Goal: Task Accomplishment & Management: Use online tool/utility

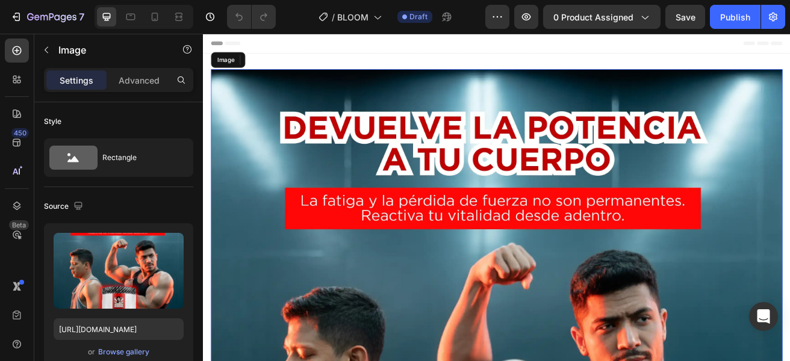
click at [114, 330] on input "[URL][DOMAIN_NAME]" at bounding box center [119, 330] width 130 height 22
paste input "BLOOM_Mesa_de_trabajo_1-01_11zon.webp?v=1756259248"
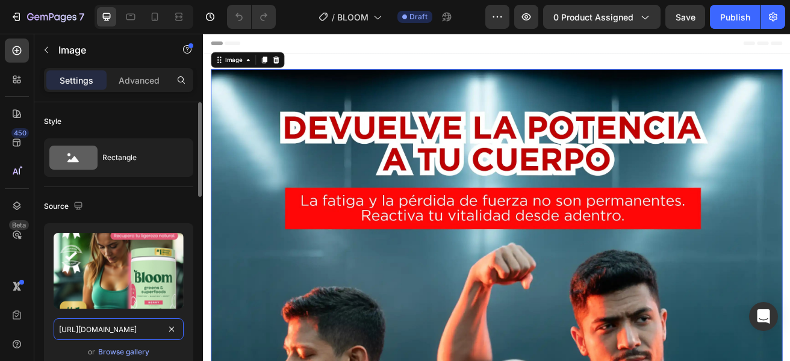
scroll to position [0, 287]
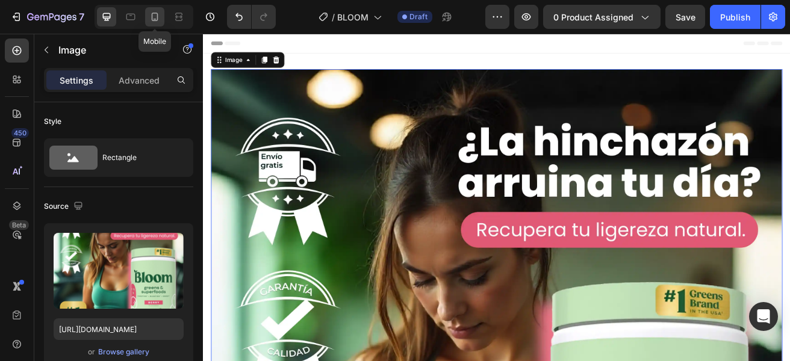
click at [161, 16] on icon at bounding box center [155, 17] width 12 height 12
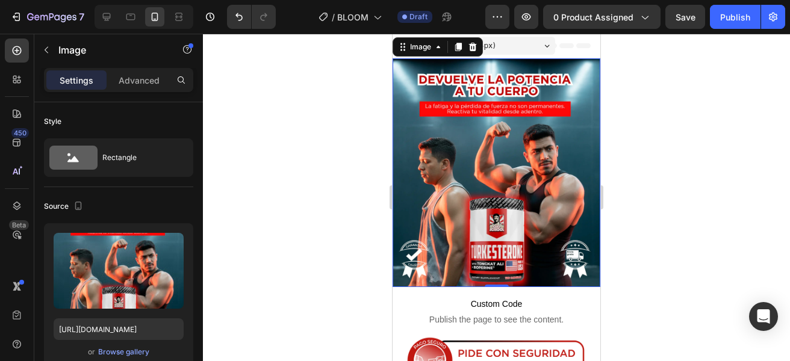
click at [458, 173] on img at bounding box center [497, 172] width 208 height 229
click at [131, 323] on input "[URL][DOMAIN_NAME]" at bounding box center [119, 330] width 130 height 22
paste input "BLOOM_Mesa_de_trabajo_1-01_11zon.webp?v=1756259248"
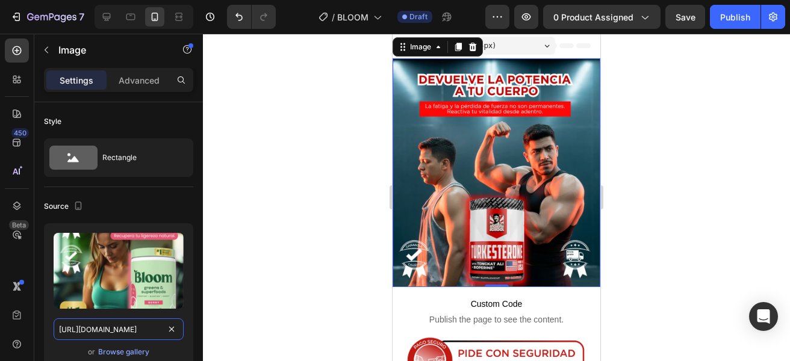
scroll to position [0, 287]
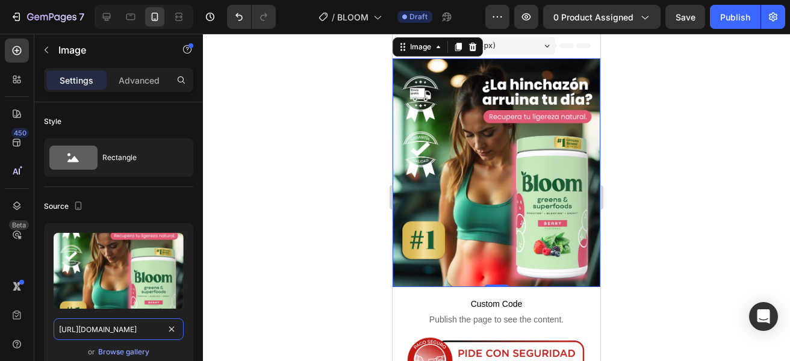
type input "[URL][DOMAIN_NAME]"
click at [404, 156] on img at bounding box center [497, 172] width 208 height 229
click at [308, 129] on div at bounding box center [496, 198] width 587 height 328
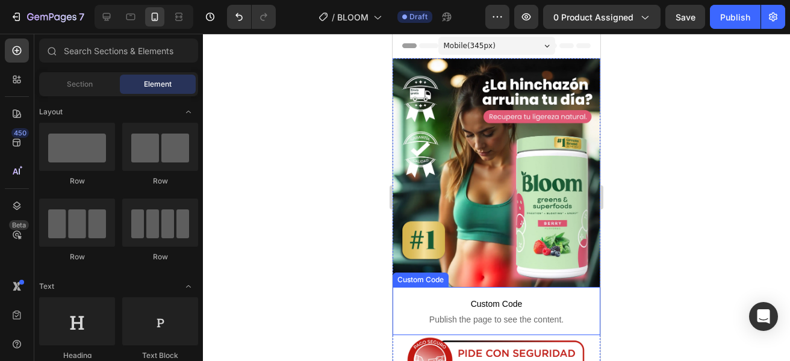
click at [496, 297] on span "Custom Code" at bounding box center [497, 304] width 208 height 14
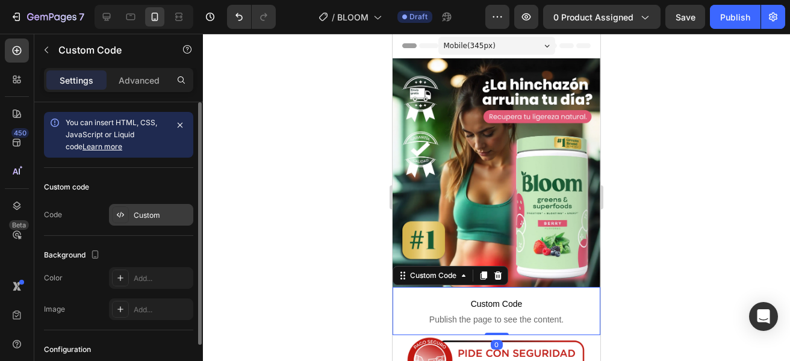
click at [148, 214] on div "Custom" at bounding box center [162, 215] width 57 height 11
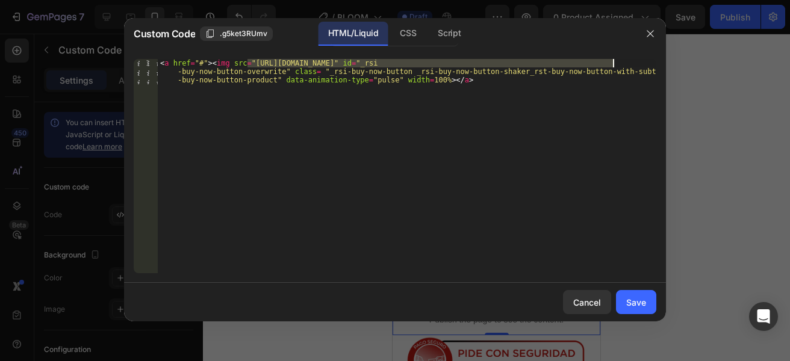
drag, startPoint x: 246, startPoint y: 61, endPoint x: 611, endPoint y: 61, distance: 365.0
click at [611, 61] on div "< a href = "#" > < img src = "[URL][DOMAIN_NAME]" id = "_rsi -buy-now-button-ov…" at bounding box center [407, 191] width 499 height 265
paste textarea "BLOOM-13_11zon.webp?v=1756259248"
type textarea "<a href="#"><img src="[URL][DOMAIN_NAME]" id="_rsi-buy-now-button-overwrite" cl…"
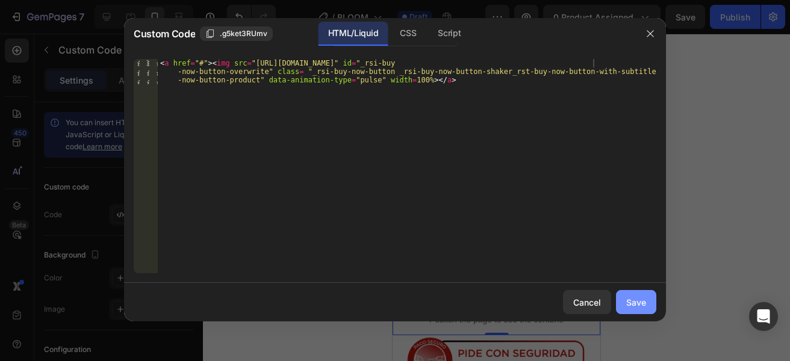
click at [632, 302] on div "Save" at bounding box center [636, 302] width 20 height 13
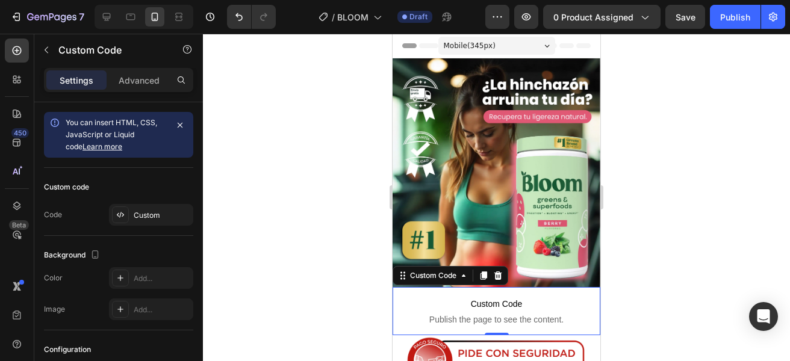
click at [326, 247] on div at bounding box center [496, 198] width 587 height 328
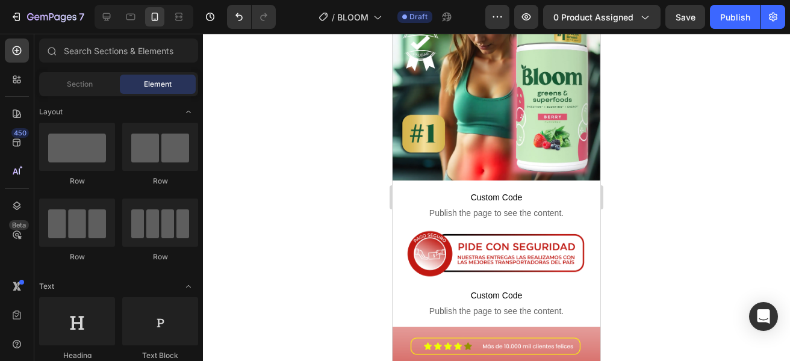
scroll to position [160, 0]
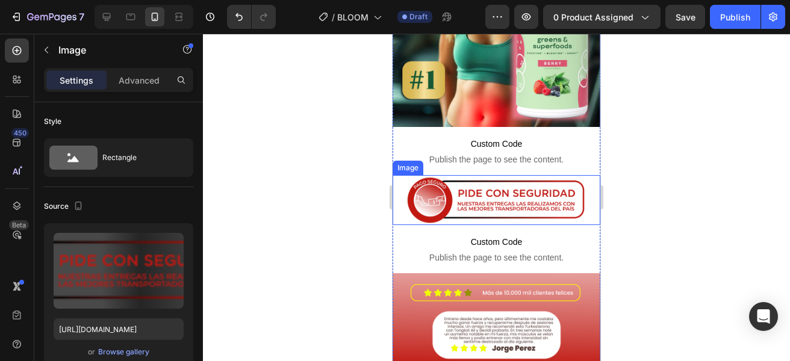
click at [432, 190] on img at bounding box center [497, 199] width 208 height 49
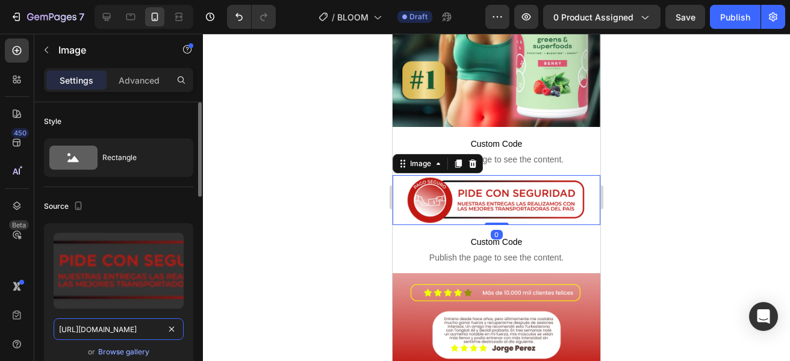
click at [127, 330] on input "[URL][DOMAIN_NAME]" at bounding box center [119, 330] width 130 height 22
paste input "BLOOM_Mesa_de_trabajo_1-04_11zon.webp?v=1756259248"
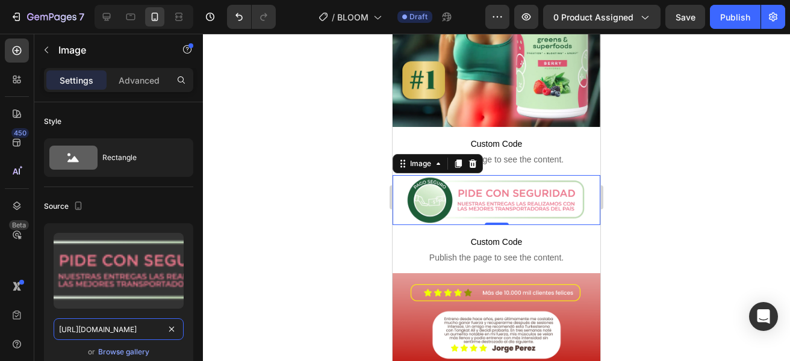
type input "[URL][DOMAIN_NAME]"
click at [274, 223] on div at bounding box center [496, 198] width 587 height 328
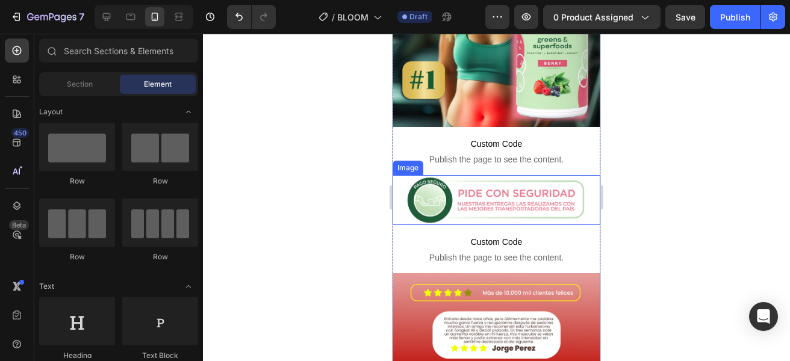
click at [493, 235] on span "Custom Code" at bounding box center [497, 242] width 208 height 14
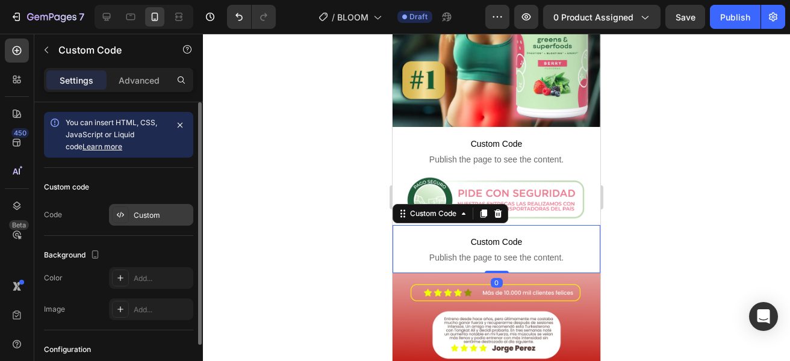
click at [152, 214] on div "Custom" at bounding box center [162, 215] width 57 height 11
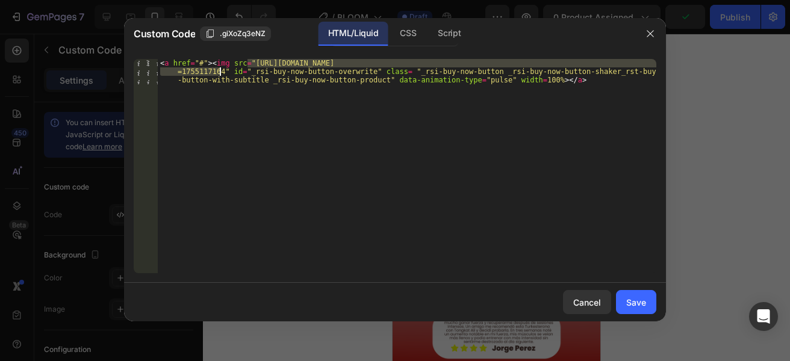
drag, startPoint x: 247, startPoint y: 63, endPoint x: 220, endPoint y: 73, distance: 28.2
click at [220, 73] on div "< a href = "#" > < img src = "[URL][DOMAIN_NAME] =1755117164" id = "_rsi-buy-no…" at bounding box center [407, 191] width 499 height 265
paste textarea "BLOOM_Mesa_de_trabajo_1_copia_11zon.webp?v=1756259248"
type textarea "<a href="#"><img src="[URL][DOMAIN_NAME]" id="_rsi-buy-now-button-overwrite" cl…"
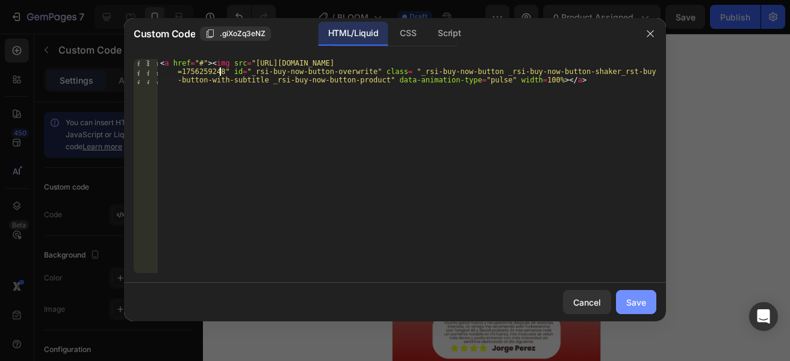
click at [635, 298] on div "Save" at bounding box center [636, 302] width 20 height 13
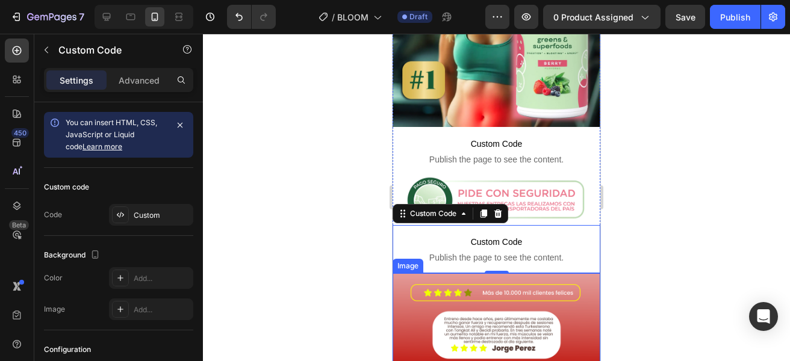
click at [511, 293] on img at bounding box center [497, 322] width 208 height 99
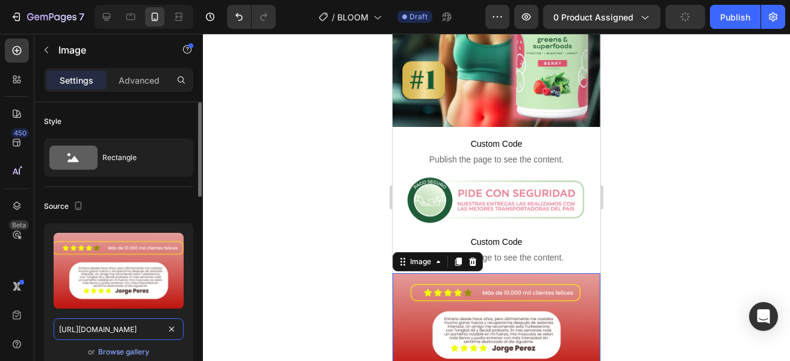
click at [133, 329] on input "[URL][DOMAIN_NAME]" at bounding box center [119, 330] width 130 height 22
paste input "BLOOM_Mesa_de_trabajo_1_copia_8_11zon.webp?v=1756259248"
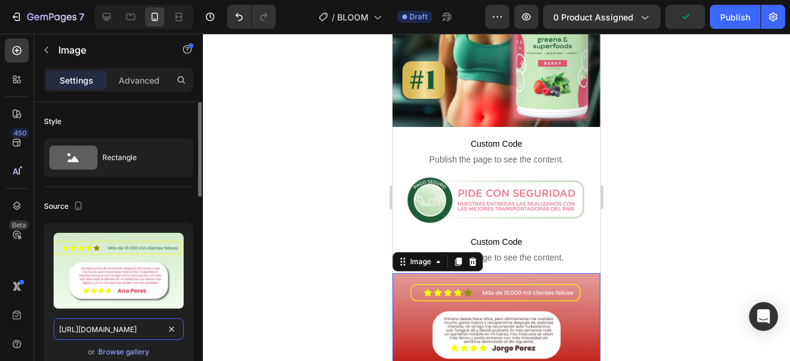
scroll to position [0, 306]
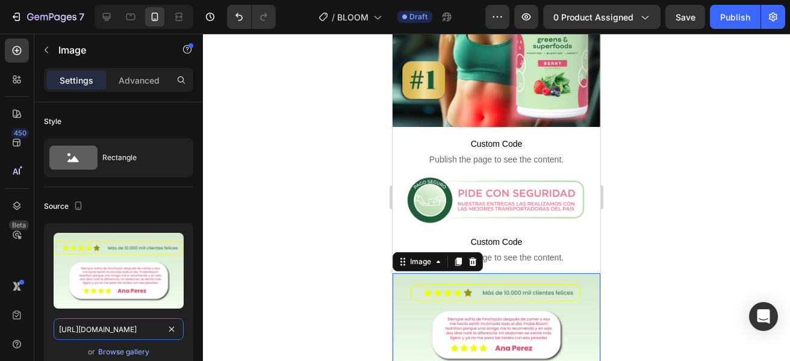
type input "[URL][DOMAIN_NAME]"
click at [267, 207] on div at bounding box center [496, 198] width 587 height 328
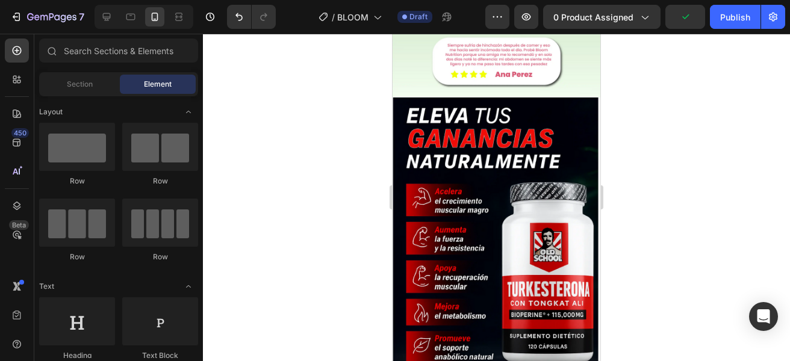
scroll to position [457, 0]
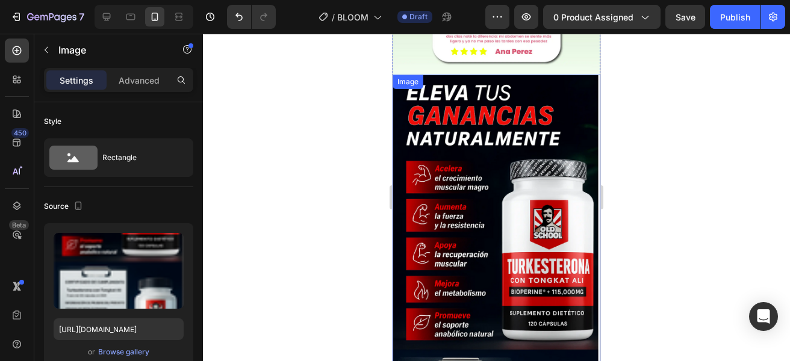
drag, startPoint x: 463, startPoint y: 238, endPoint x: 669, endPoint y: 343, distance: 231.1
click at [463, 238] on img at bounding box center [497, 364] width 208 height 579
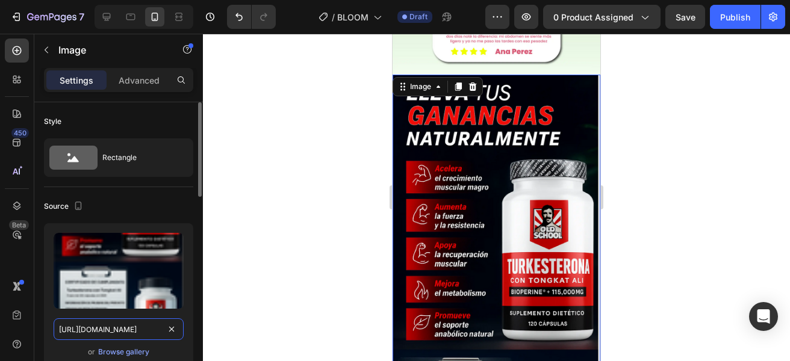
click at [123, 331] on input "[URL][DOMAIN_NAME]" at bounding box center [119, 330] width 130 height 22
paste input "BLOOM_Mesa_de_trabajo_1-02_11zon.webp?v=1756259249"
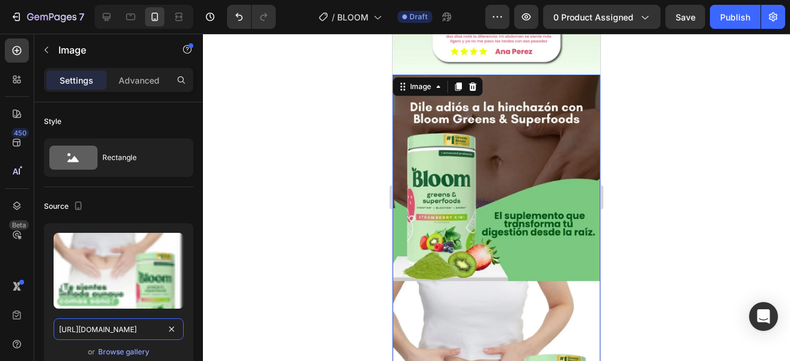
type input "[URL][DOMAIN_NAME]"
click at [292, 213] on div at bounding box center [496, 198] width 587 height 328
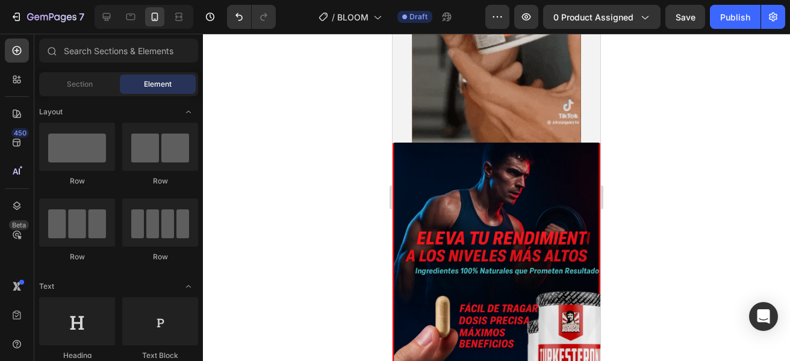
scroll to position [1256, 0]
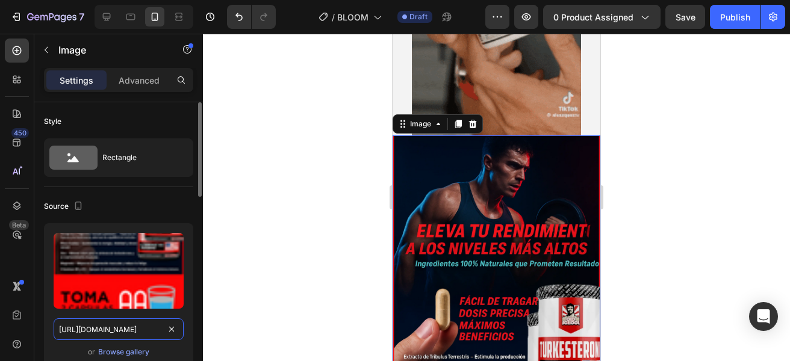
click at [126, 328] on input "[URL][DOMAIN_NAME]" at bounding box center [119, 330] width 130 height 22
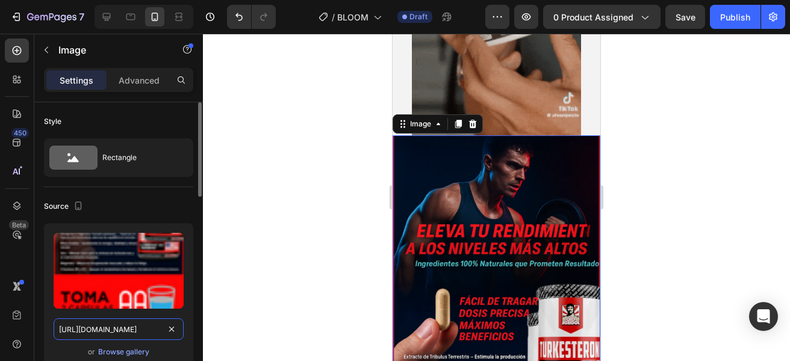
paste input "BLOOM_Mesa_de_trabajo_1_copia_2_11zon_6cba5d61-3fe7-4738-8e5b-cf2586c0227d.webp…"
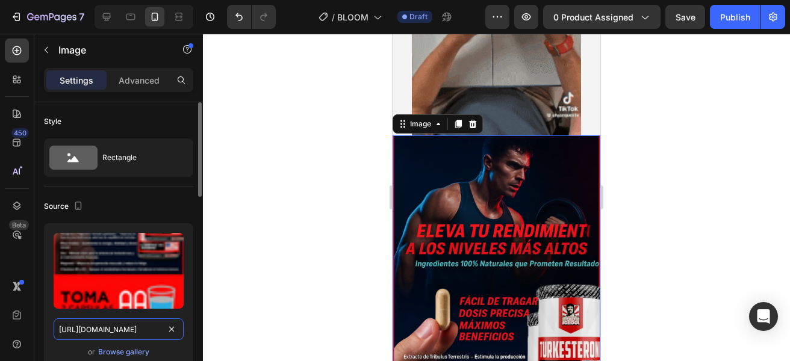
type input "[URL][DOMAIN_NAME]"
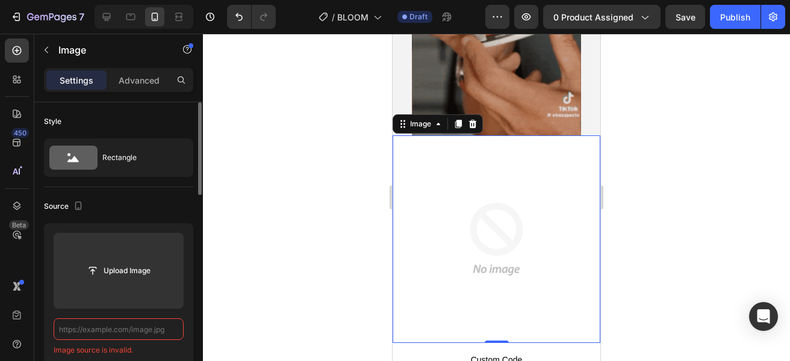
scroll to position [0, 0]
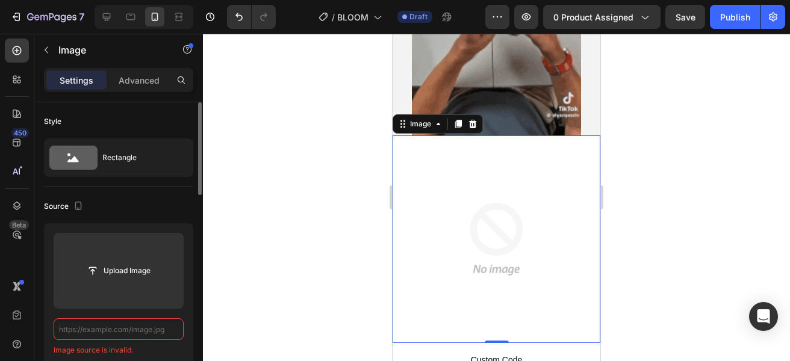
paste input "[URL][DOMAIN_NAME]"
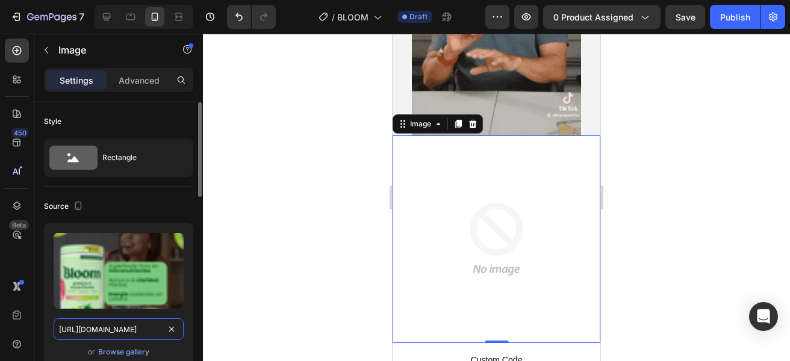
scroll to position [0, 457]
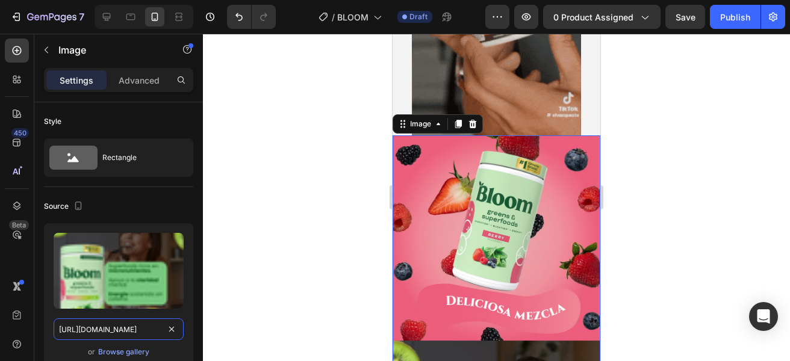
type input "[URL][DOMAIN_NAME]"
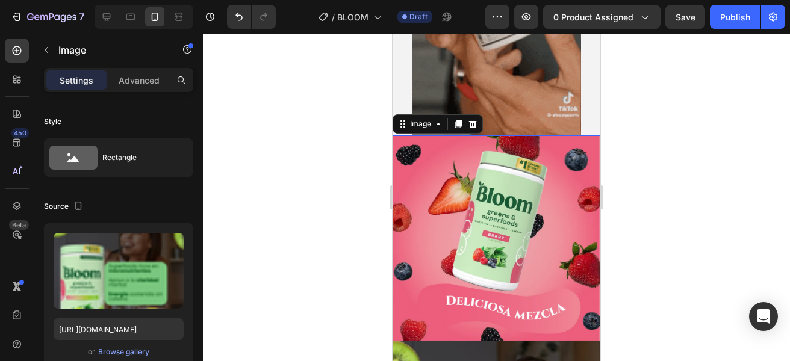
click at [266, 251] on div at bounding box center [496, 198] width 587 height 328
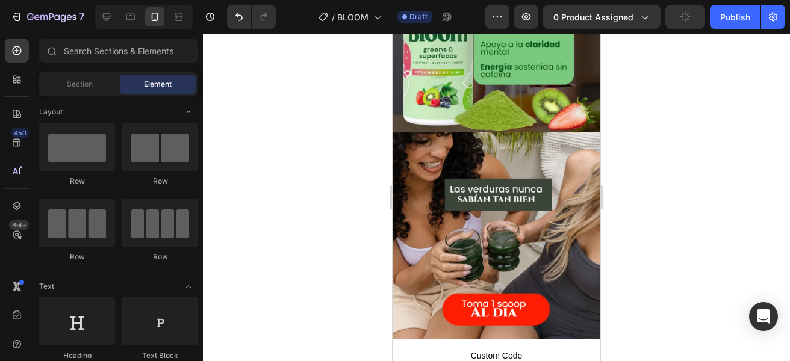
scroll to position [1642, 0]
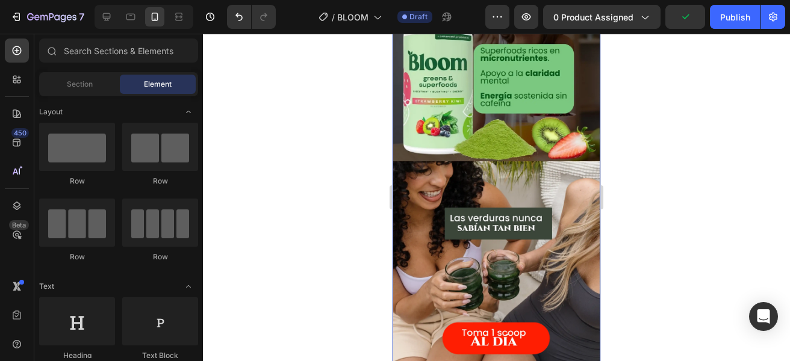
click at [527, 202] on img at bounding box center [497, 58] width 208 height 619
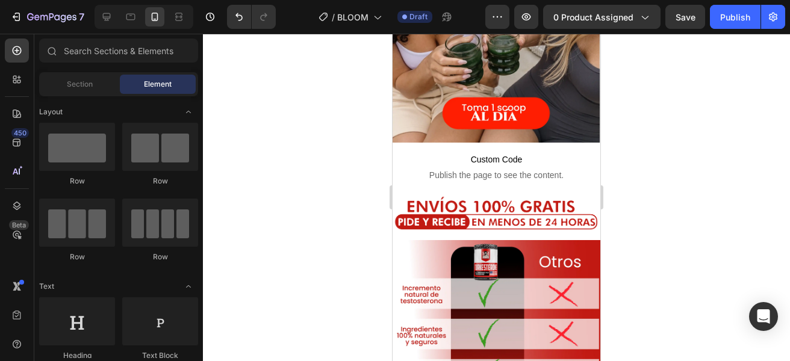
scroll to position [1911, 0]
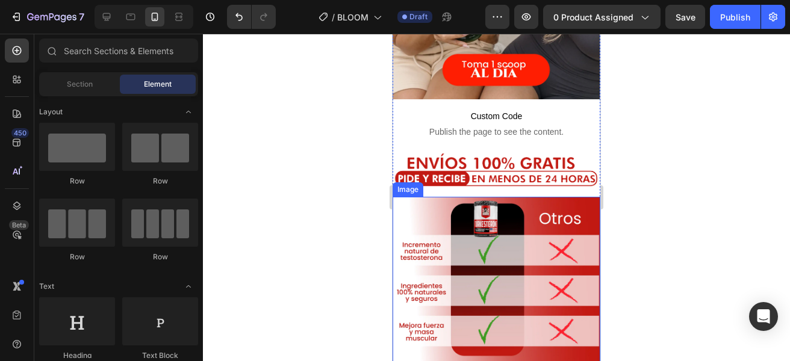
click at [514, 223] on img at bounding box center [497, 280] width 208 height 166
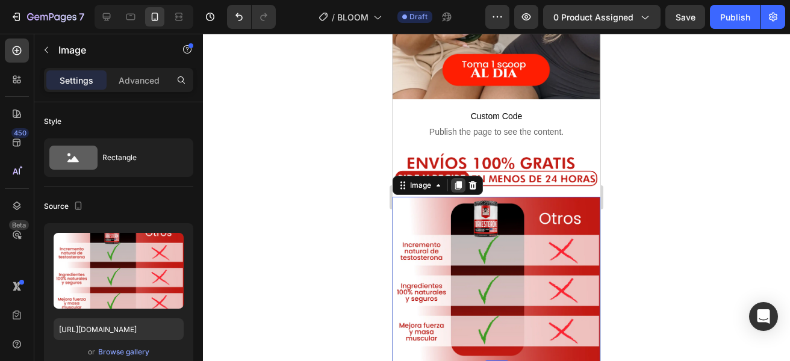
click at [461, 181] on icon at bounding box center [458, 186] width 10 height 10
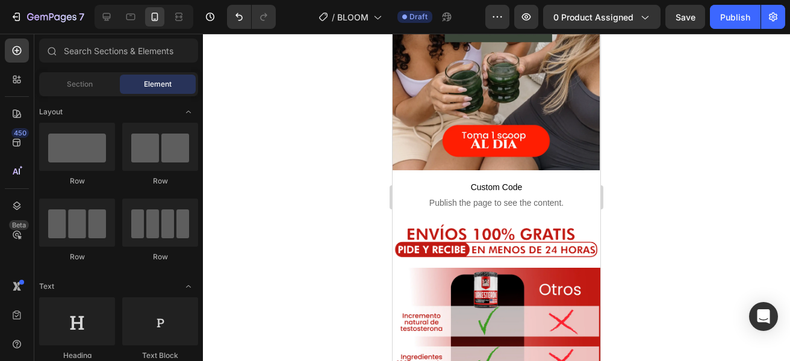
scroll to position [1817, 0]
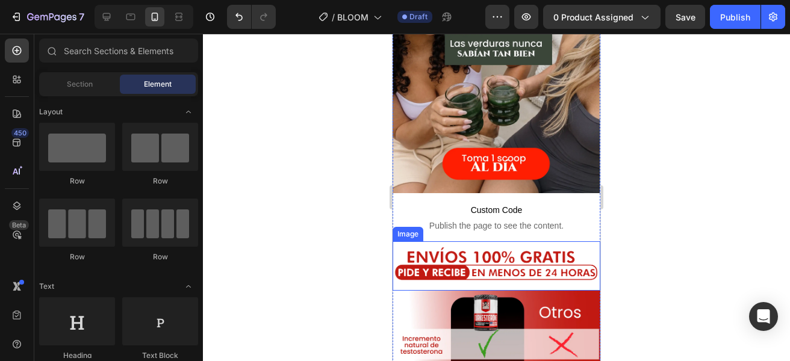
click at [515, 220] on span "Publish the page to see the content." at bounding box center [497, 226] width 208 height 12
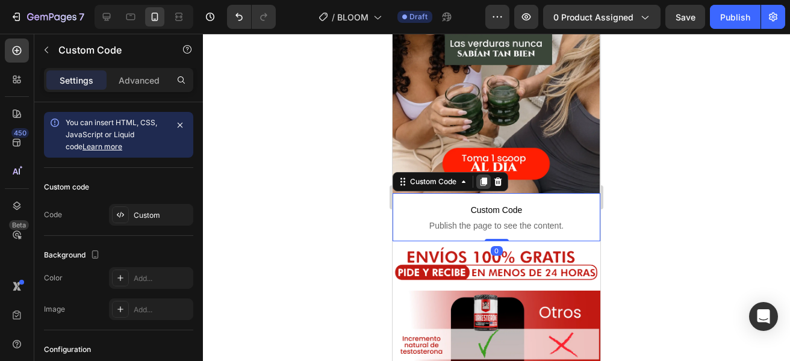
click at [484, 178] on icon at bounding box center [484, 182] width 7 height 8
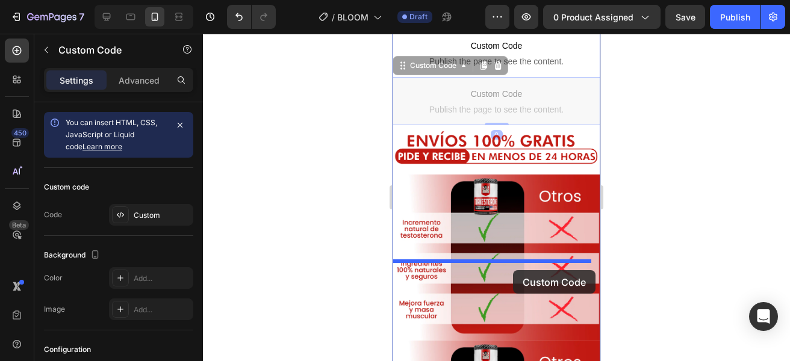
drag, startPoint x: 519, startPoint y: 186, endPoint x: 513, endPoint y: 270, distance: 84.5
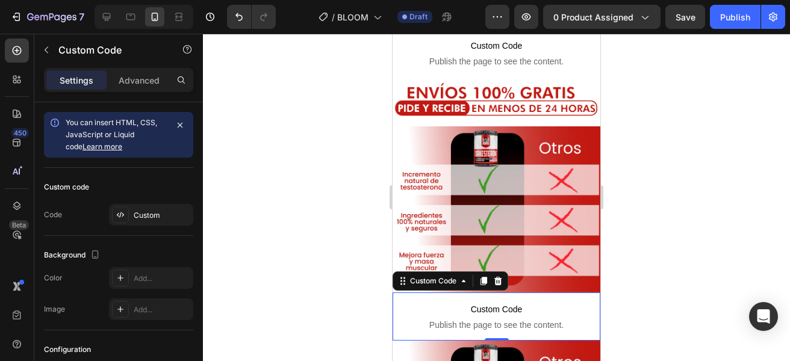
scroll to position [1933, 0]
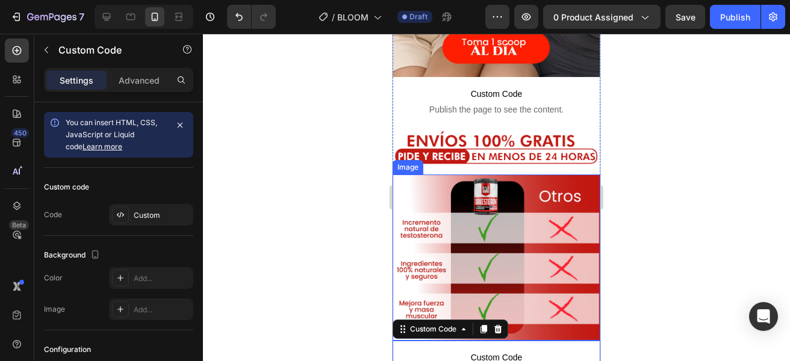
click at [333, 214] on div at bounding box center [496, 198] width 587 height 328
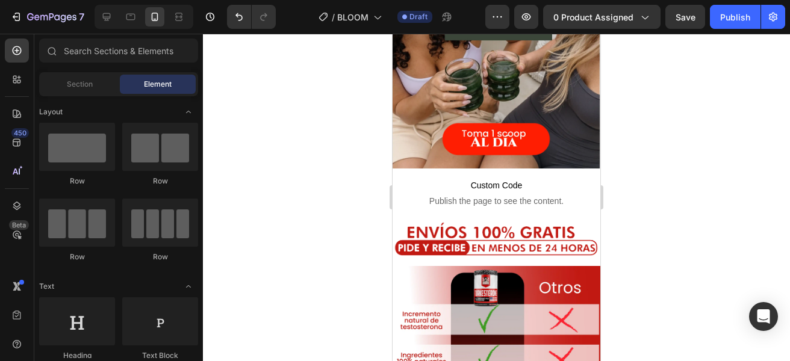
scroll to position [1904, 0]
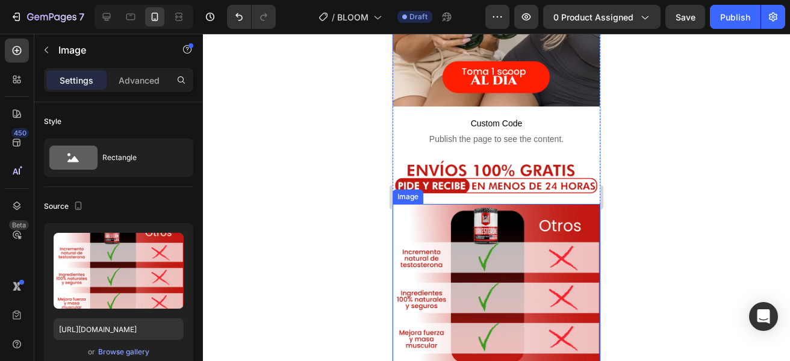
click at [504, 204] on img at bounding box center [497, 287] width 208 height 166
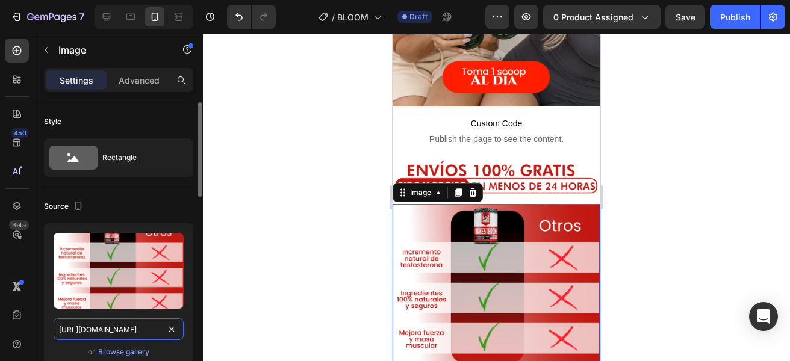
click at [110, 334] on input "[URL][DOMAIN_NAME]" at bounding box center [119, 330] width 130 height 22
paste input "BLOOM_Mesa_de_trabajo_1_copia_3_11zon_a660bd7c-344e-4b8f-b2e9-061548b43b1a.webp…"
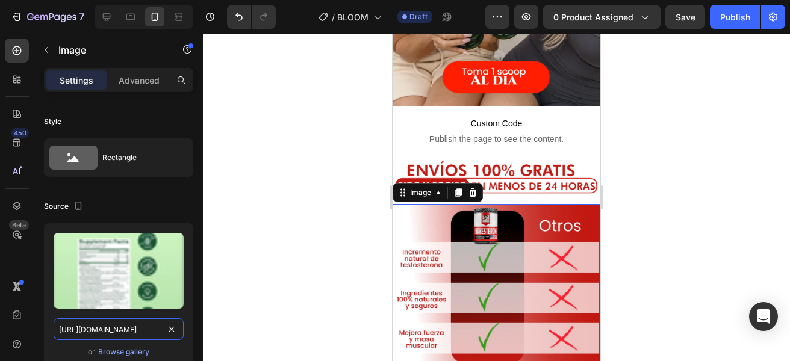
type input "[URL][DOMAIN_NAME]"
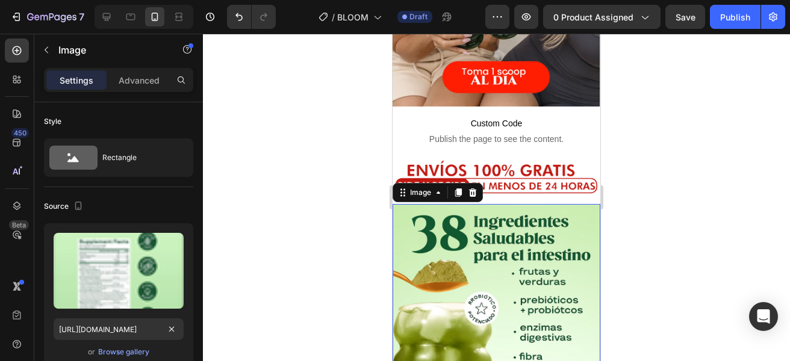
click at [282, 246] on div at bounding box center [496, 198] width 587 height 328
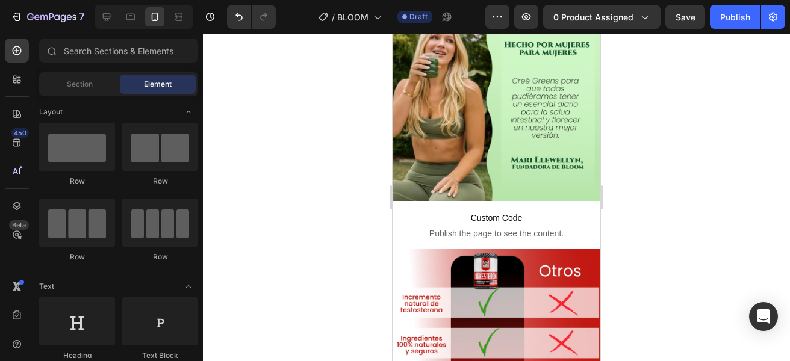
scroll to position [2534, 0]
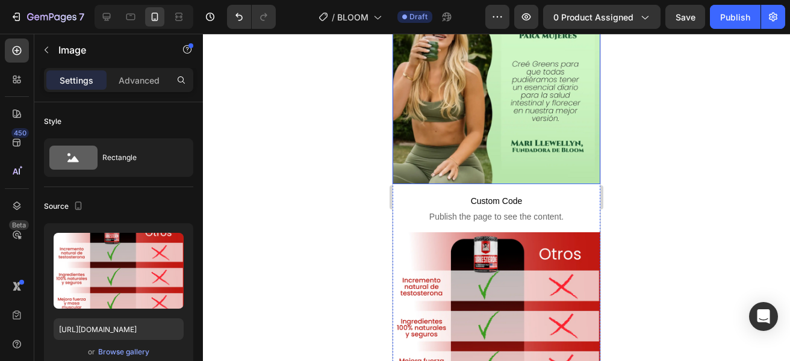
click at [482, 232] on img at bounding box center [497, 315] width 208 height 166
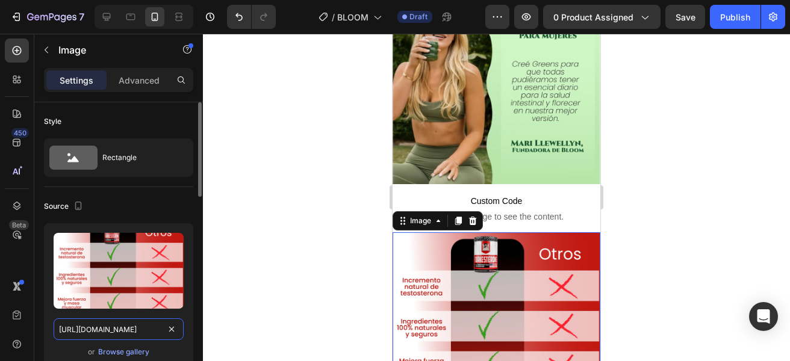
click at [125, 323] on input "[URL][DOMAIN_NAME]" at bounding box center [119, 330] width 130 height 22
paste input "BLOOM-14_11zon.webp?v=1756259248"
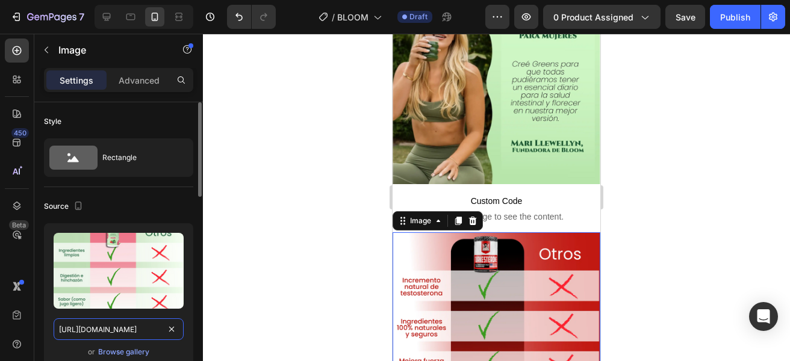
scroll to position [0, 221]
type input "[URL][DOMAIN_NAME]"
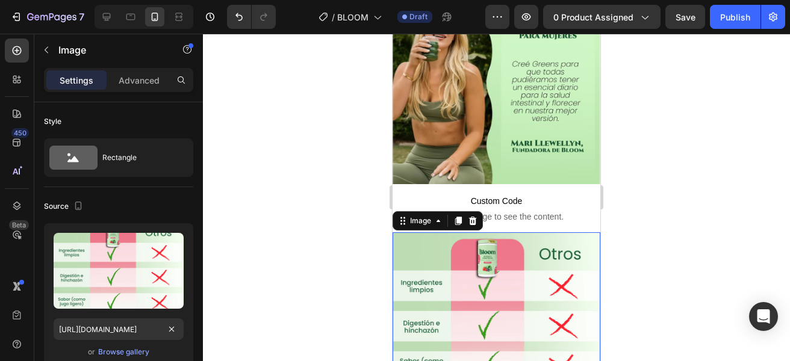
click at [260, 251] on div at bounding box center [496, 198] width 587 height 328
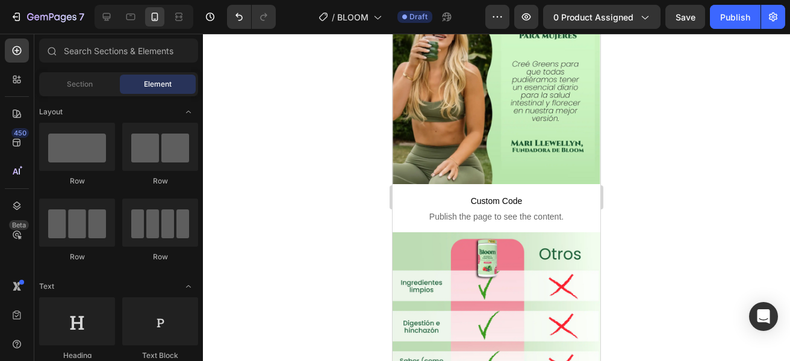
scroll to position [2569, 0]
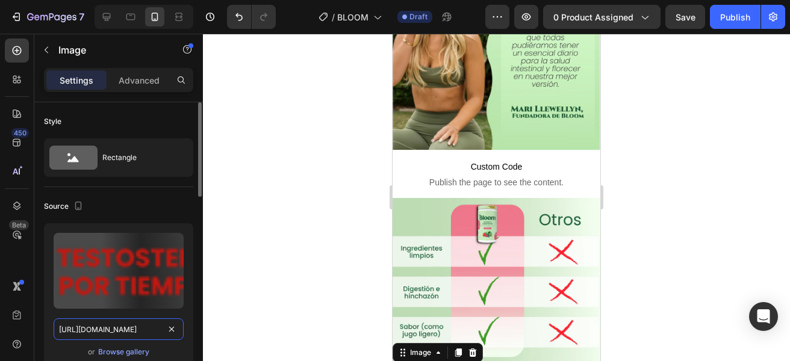
click at [118, 325] on input "[URL][DOMAIN_NAME]" at bounding box center [119, 330] width 130 height 22
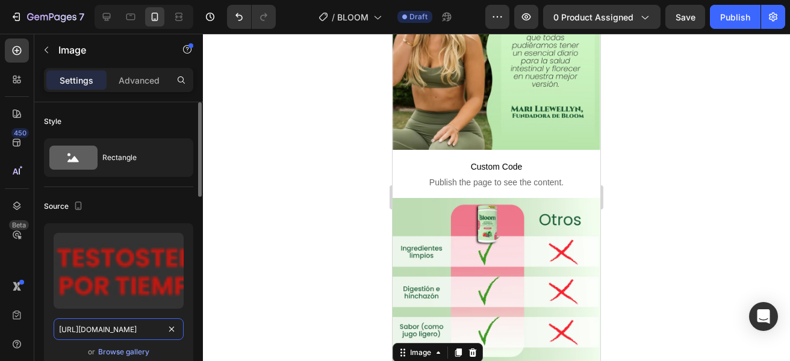
paste input "BLOOM_Mesa_de_trabajo_1-09_f5f7eb50-daba-4fd4-8b3a-7bbdb7e5ade0.webp?v=17562608…"
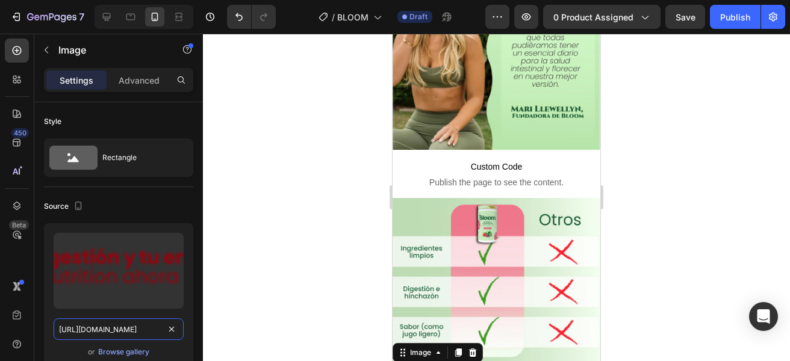
type input "[URL][DOMAIN_NAME]"
click at [270, 245] on div at bounding box center [496, 198] width 587 height 328
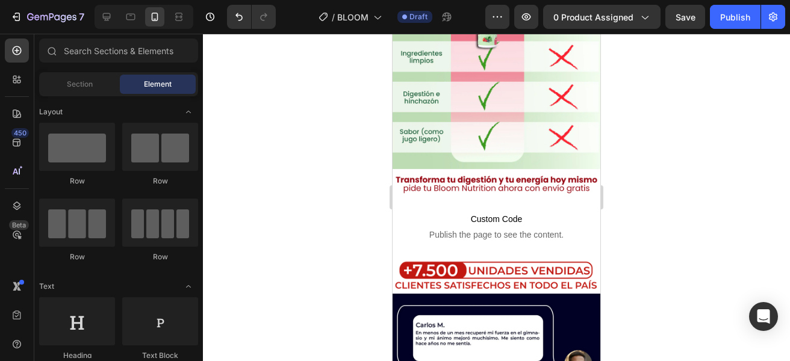
scroll to position [2815, 0]
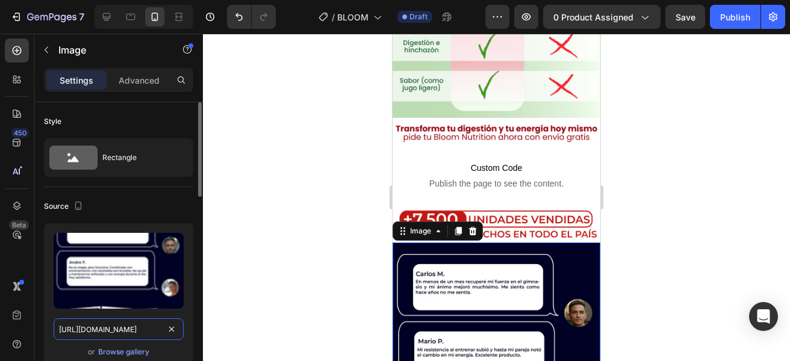
click at [125, 334] on input "[URL][DOMAIN_NAME]" at bounding box center [119, 330] width 130 height 22
paste input "BLOOM_Mesa_de_trabajo_1_copia_4_11zon.webp?v=1756259249"
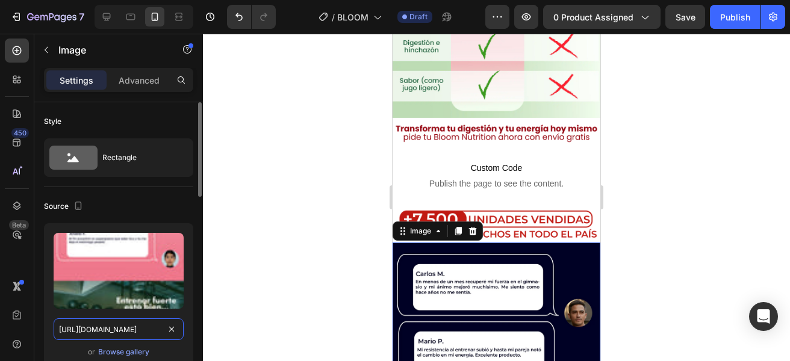
scroll to position [0, 307]
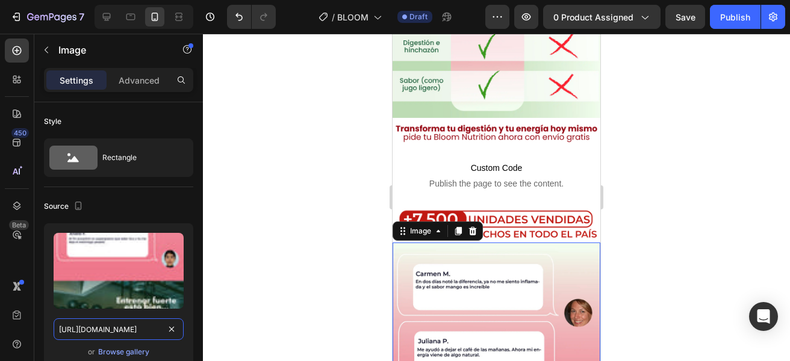
type input "[URL][DOMAIN_NAME]"
click at [665, 219] on div at bounding box center [496, 198] width 587 height 328
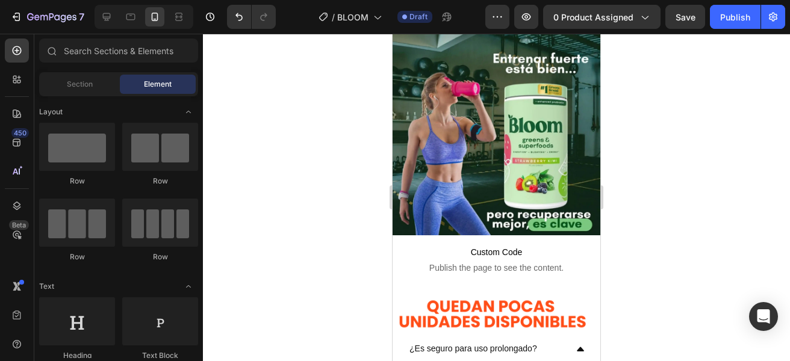
scroll to position [3343, 0]
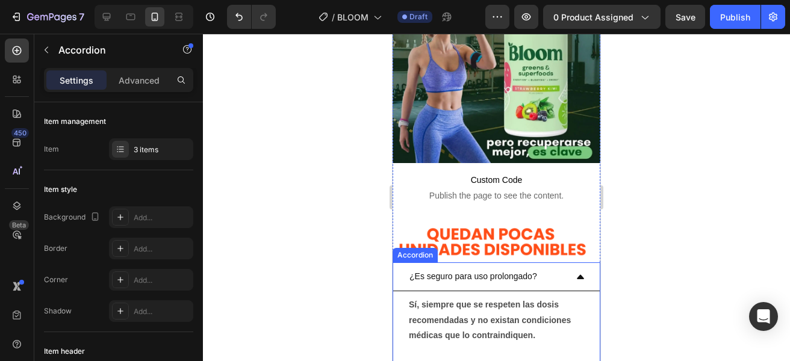
click at [461, 269] on p "¿Es seguro para uso prolongado?" at bounding box center [474, 276] width 128 height 15
click at [434, 269] on p "¿Es seguro para uso prolongado?" at bounding box center [474, 276] width 128 height 15
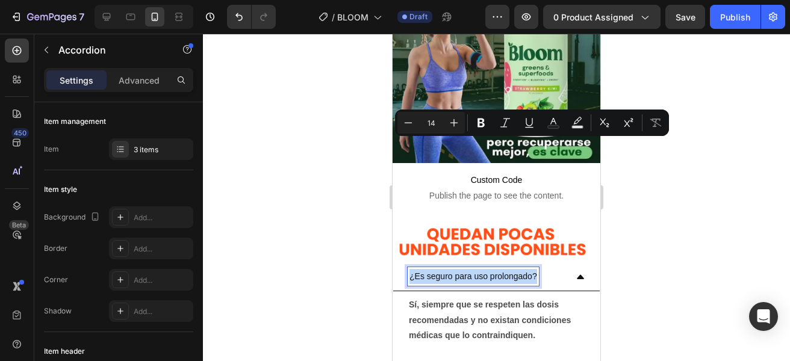
drag, startPoint x: 410, startPoint y: 146, endPoint x: 536, endPoint y: 146, distance: 126.5
click at [536, 269] on p "¿Es seguro para uso prolongado?" at bounding box center [474, 276] width 128 height 15
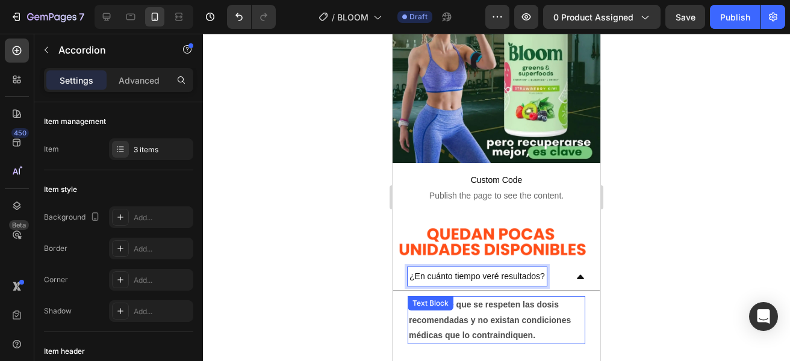
click at [445, 298] on p "Sí, siempre que se respeten las dosis recomendadas y no existan condiciones méd…" at bounding box center [496, 321] width 175 height 46
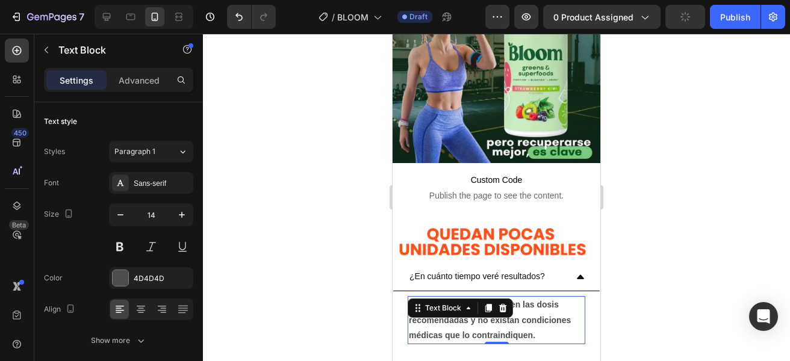
click at [441, 300] on strong "Sí, siempre que se respeten las dosis recomendadas y no existan condiciones méd…" at bounding box center [490, 320] width 162 height 40
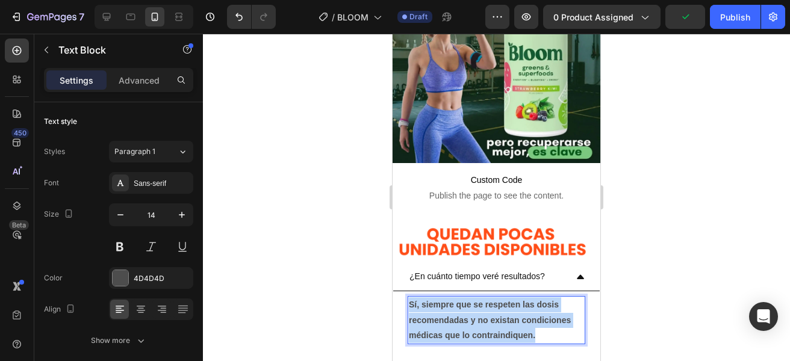
drag, startPoint x: 411, startPoint y: 174, endPoint x: 539, endPoint y: 207, distance: 132.3
click at [539, 298] on p "Sí, siempre que se respeten las dosis recomendadas y no existan condiciones méd…" at bounding box center [496, 321] width 175 height 46
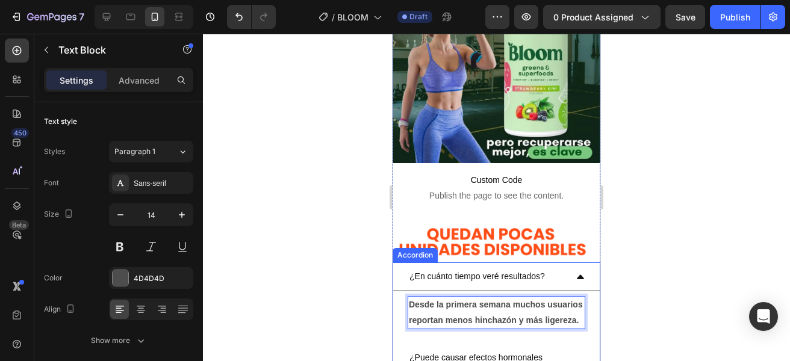
click at [573, 263] on div "¿En cuánto tiempo veré resultados?" at bounding box center [496, 277] width 207 height 29
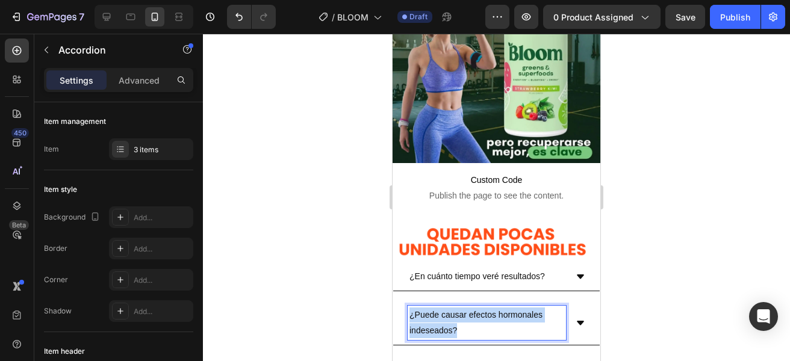
drag, startPoint x: 412, startPoint y: 182, endPoint x: 461, endPoint y: 196, distance: 50.9
click at [461, 308] on p "¿Puede causar efectos hormonales indeseados?" at bounding box center [487, 323] width 155 height 30
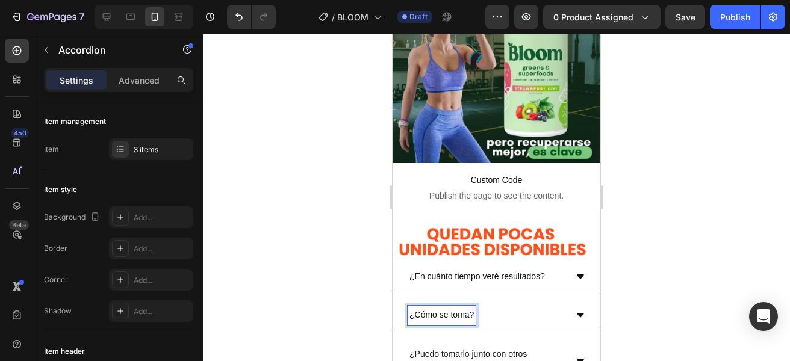
click at [566, 301] on div "¿Cómo se toma?" at bounding box center [496, 315] width 207 height 29
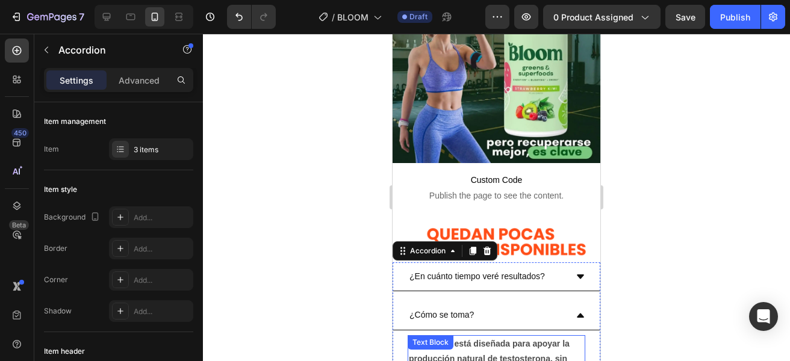
click at [472, 339] on strong "La fórmula está diseñada para apoyar la producción natural de testosterona, sin…" at bounding box center [489, 366] width 161 height 55
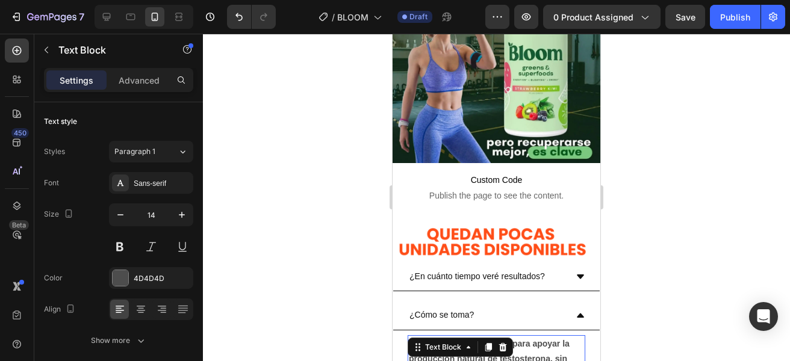
click at [460, 339] on strong "La fórmula está diseñada para apoyar la producción natural de testosterona, sin…" at bounding box center [489, 366] width 161 height 55
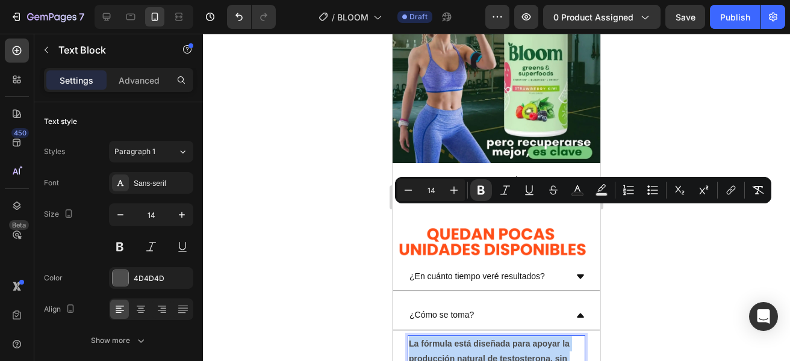
drag, startPoint x: 410, startPoint y: 211, endPoint x: 470, endPoint y: 253, distance: 72.7
click at [470, 337] on p "La fórmula está diseñada para apoyar la producción natural de testosterona, sin…" at bounding box center [496, 367] width 175 height 61
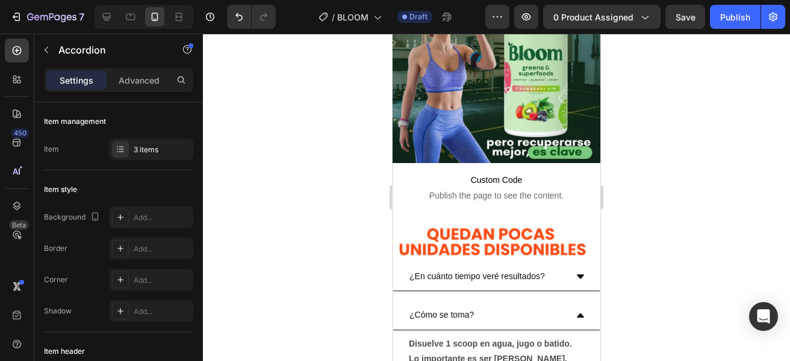
drag, startPoint x: 411, startPoint y: 266, endPoint x: 472, endPoint y: 276, distance: 61.6
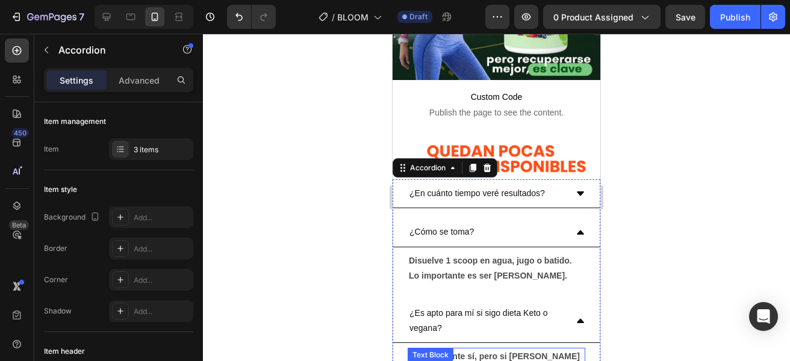
scroll to position [3427, 0]
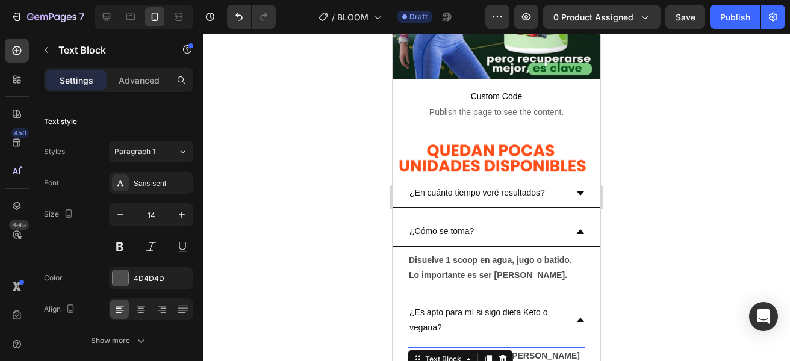
drag, startPoint x: 410, startPoint y: 226, endPoint x: 469, endPoint y: 283, distance: 81.8
click at [673, 213] on div at bounding box center [496, 198] width 587 height 328
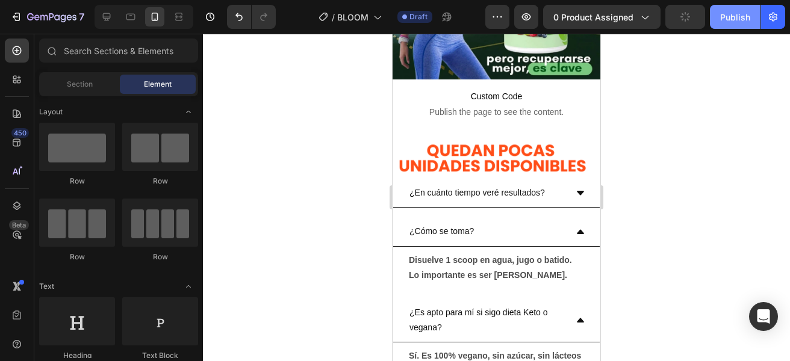
click at [726, 17] on div "Publish" at bounding box center [735, 17] width 30 height 13
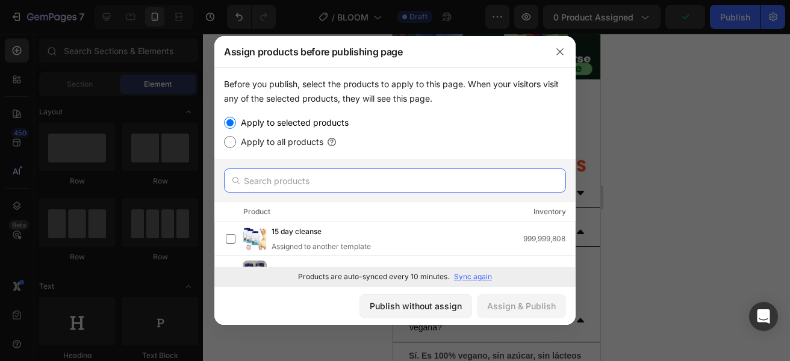
click at [280, 184] on input "text" at bounding box center [395, 181] width 342 height 24
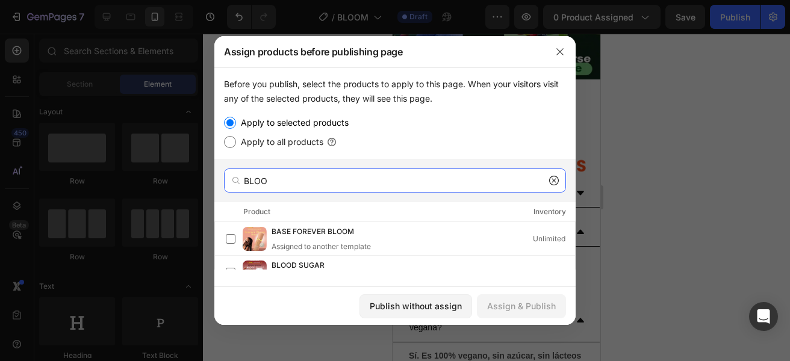
type input "BLOOM"
drag, startPoint x: 320, startPoint y: 173, endPoint x: 234, endPoint y: 172, distance: 86.1
click at [234, 172] on div "BLOOM" at bounding box center [395, 181] width 342 height 24
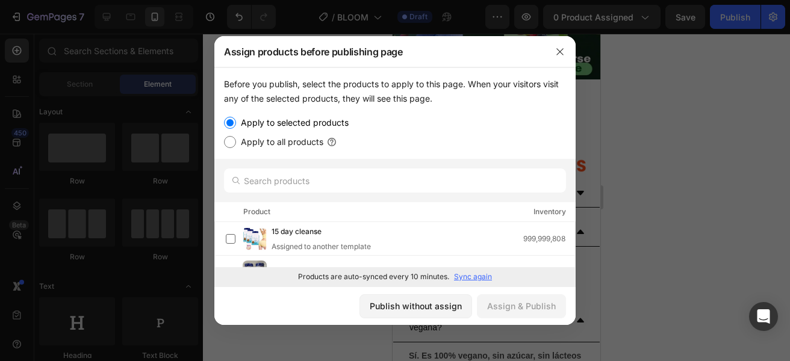
click at [466, 281] on p "Sync again" at bounding box center [473, 277] width 38 height 11
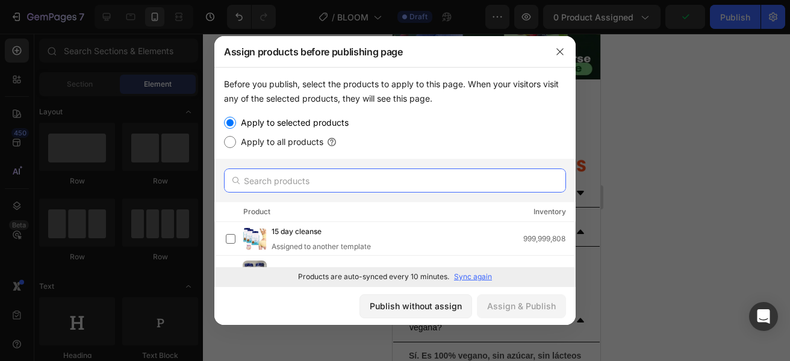
click at [344, 185] on input "text" at bounding box center [395, 181] width 342 height 24
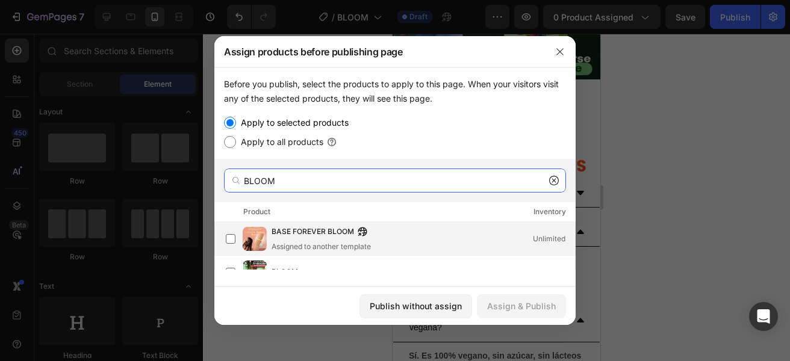
scroll to position [44, 0]
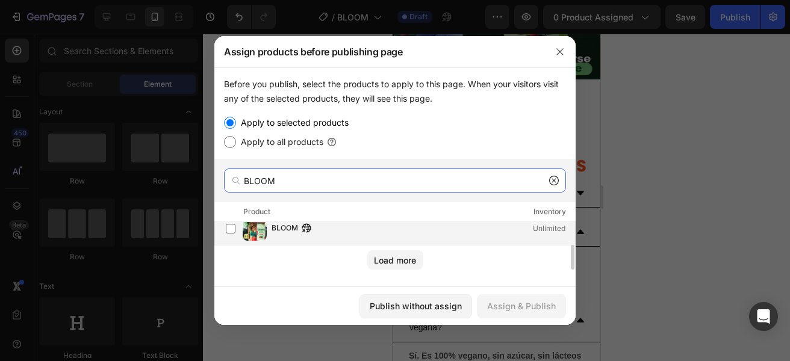
type input "BLOOM"
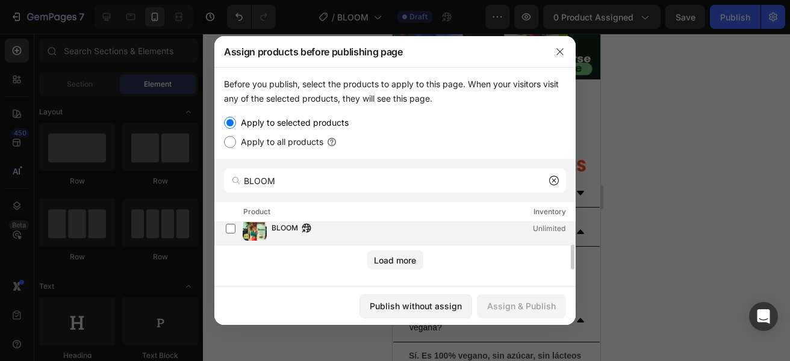
click at [298, 238] on div "BLOOM Unlimited" at bounding box center [400, 229] width 349 height 24
click at [521, 307] on div "Assign & Publish" at bounding box center [521, 306] width 69 height 13
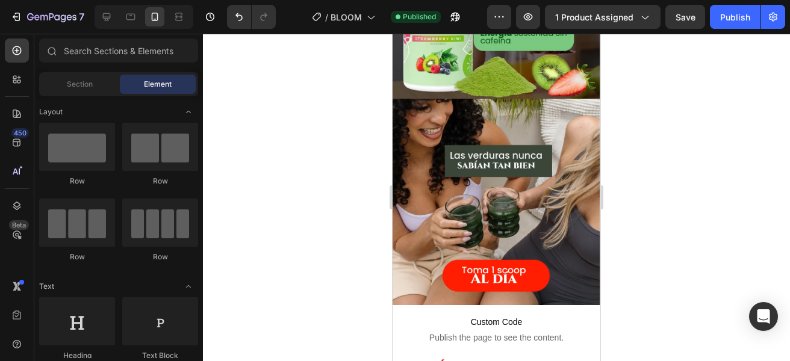
scroll to position [1713, 0]
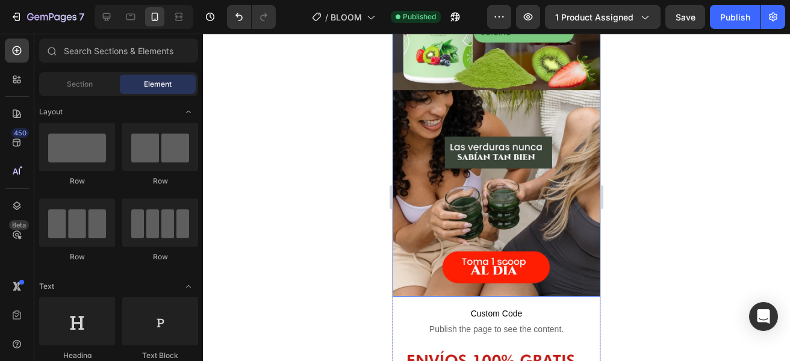
click at [523, 307] on span "Custom Code" at bounding box center [497, 314] width 208 height 14
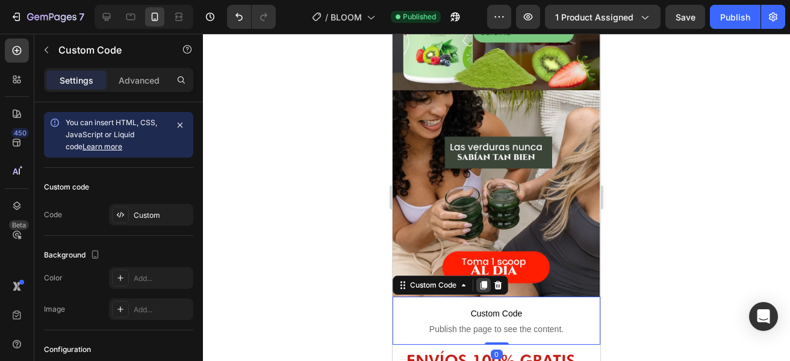
click at [487, 281] on icon at bounding box center [484, 285] width 7 height 8
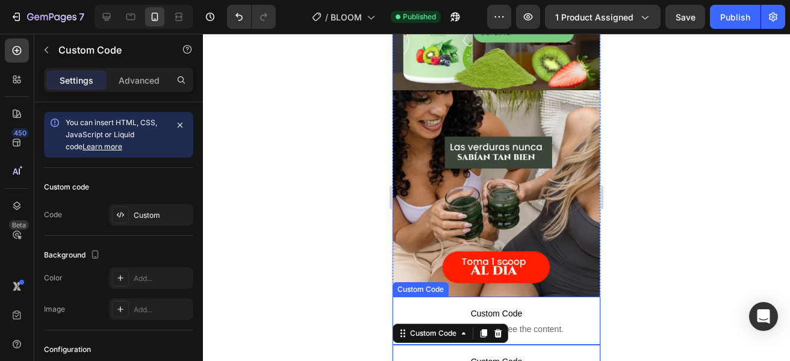
click at [524, 297] on p "Custom Code Publish the page to see the content." at bounding box center [497, 321] width 208 height 48
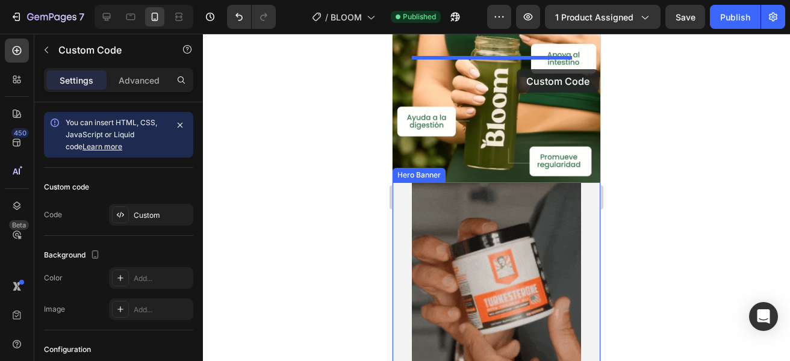
scroll to position [962, 0]
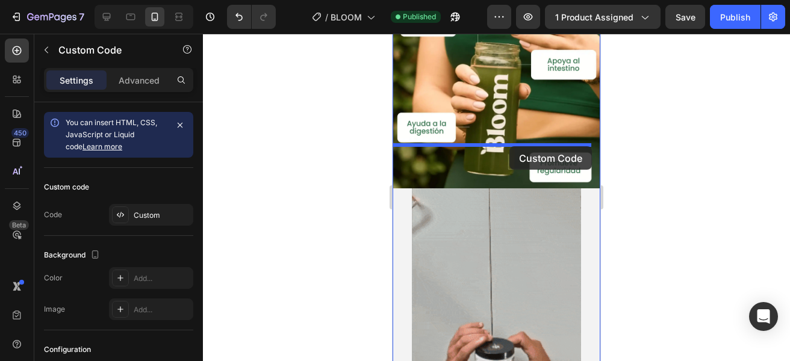
drag, startPoint x: 521, startPoint y: 251, endPoint x: 510, endPoint y: 146, distance: 104.8
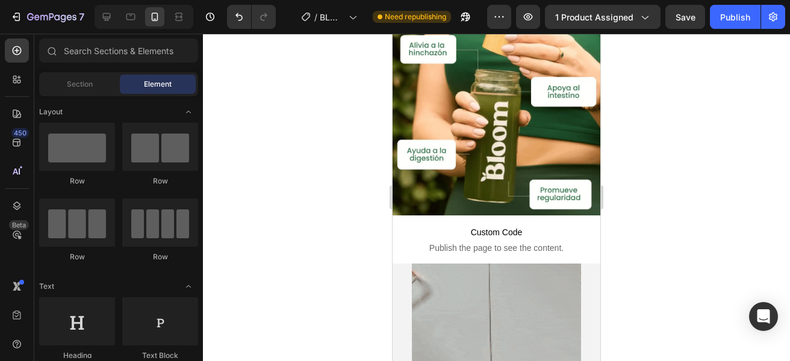
scroll to position [886, 0]
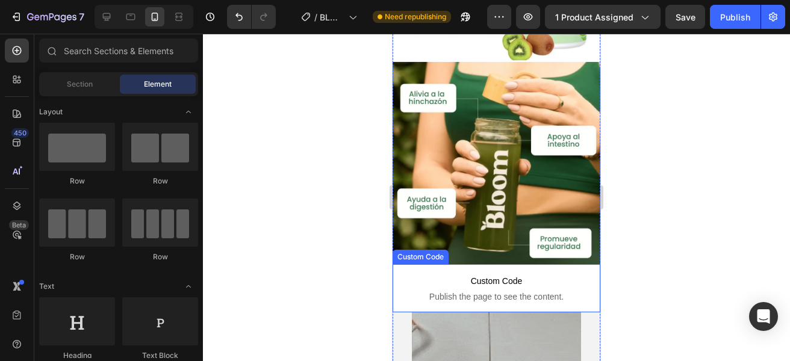
click at [452, 264] on p "Custom Code Publish the page to see the content." at bounding box center [497, 288] width 208 height 48
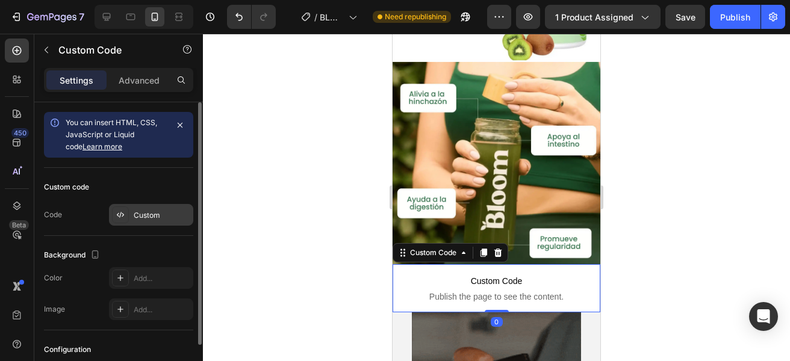
click at [152, 208] on div "Custom" at bounding box center [151, 215] width 84 height 22
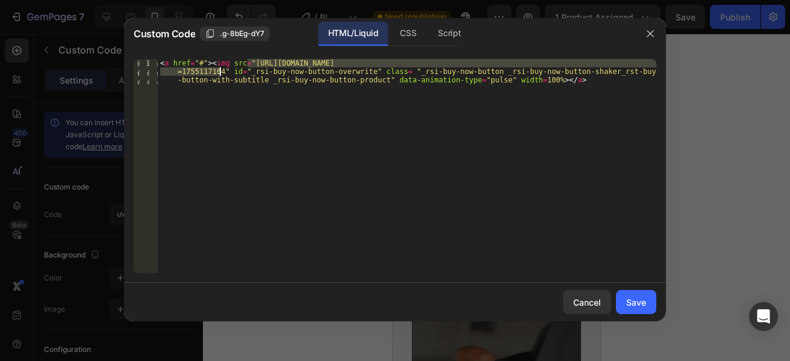
drag, startPoint x: 248, startPoint y: 61, endPoint x: 220, endPoint y: 72, distance: 29.5
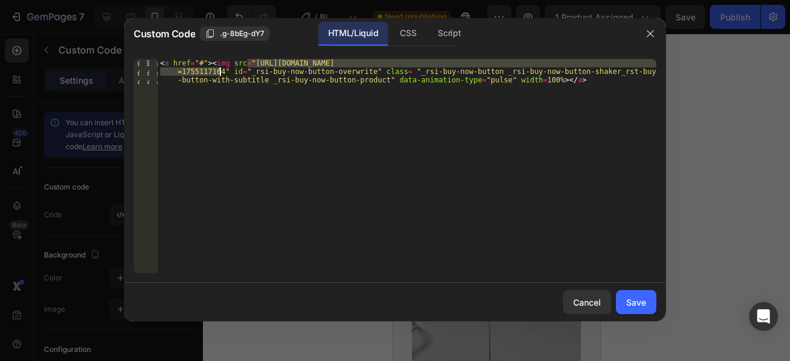
click at [220, 72] on div "< a href = "#" > < img src = "[URL][DOMAIN_NAME] =1755117164" id = "_rsi-buy-no…" at bounding box center [407, 191] width 499 height 265
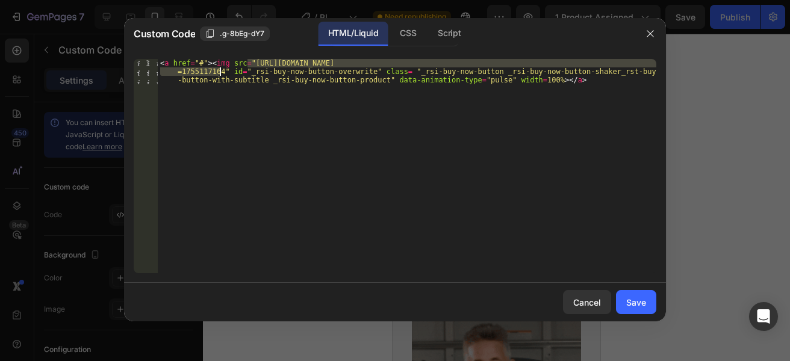
paste textarea "BLOOM_Mesa_de_trabajo_1-03_11zon.webp?v=1756259248"
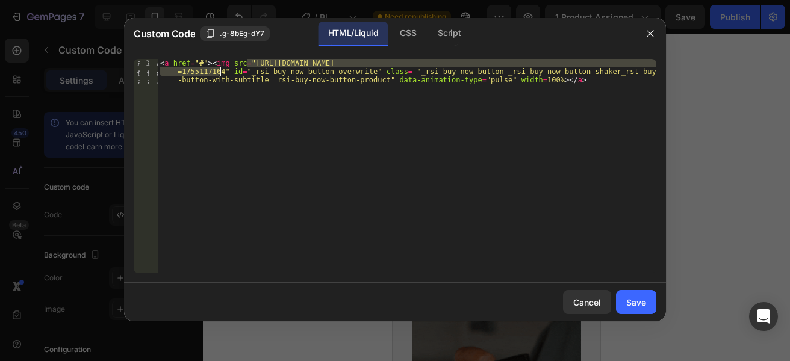
type textarea "<a href="#"><img src="[URL][DOMAIN_NAME]" id="_rsi-buy-now-button-overwrite" cl…"
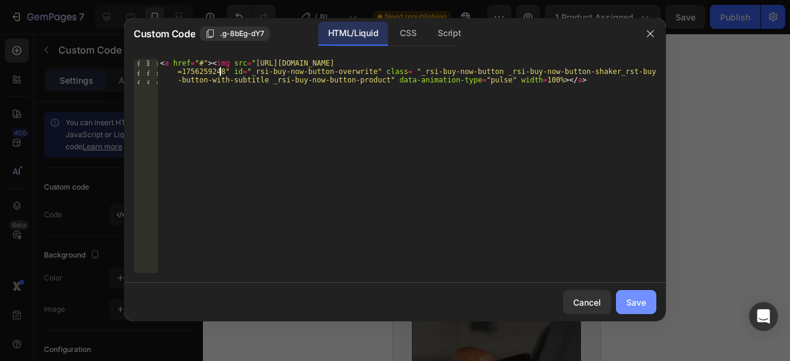
click at [629, 313] on button "Save" at bounding box center [636, 302] width 40 height 24
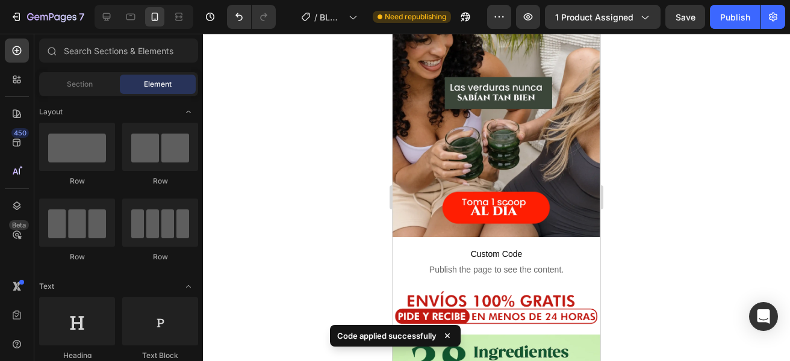
scroll to position [1845, 0]
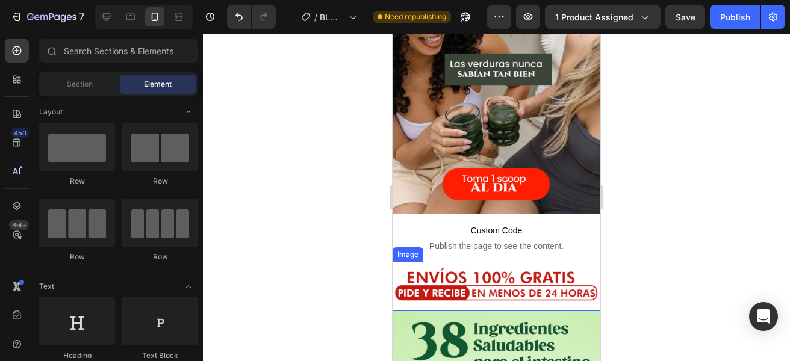
click at [474, 240] on span "Publish the page to see the content." at bounding box center [497, 246] width 208 height 12
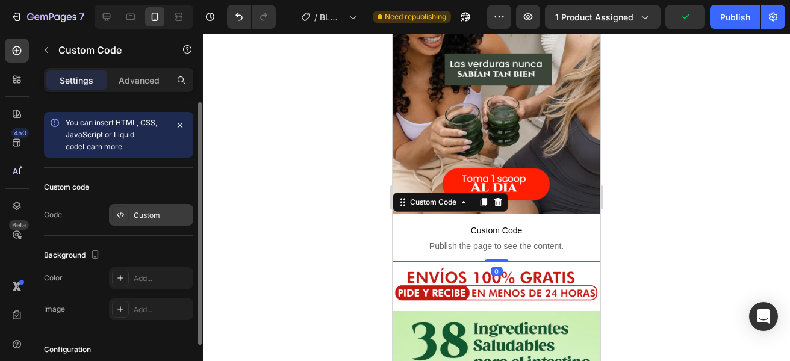
click at [132, 212] on div "Custom" at bounding box center [151, 215] width 84 height 22
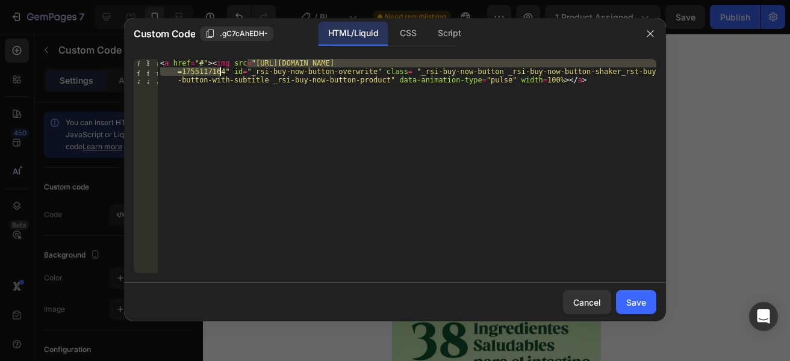
drag, startPoint x: 247, startPoint y: 63, endPoint x: 219, endPoint y: 73, distance: 29.5
click at [219, 73] on div "< a href = "#" > < img src = "[URL][DOMAIN_NAME] =1755117164" id = "_rsi-buy-no…" at bounding box center [407, 191] width 499 height 265
paste textarea "BLOOM_Mesa_de_trabajo_1-08_11zon.webp?v=1756259248"
type textarea "<a href="#"><img src="[URL][DOMAIN_NAME]" id="_rsi-buy-now-button-overwrite" cl…"
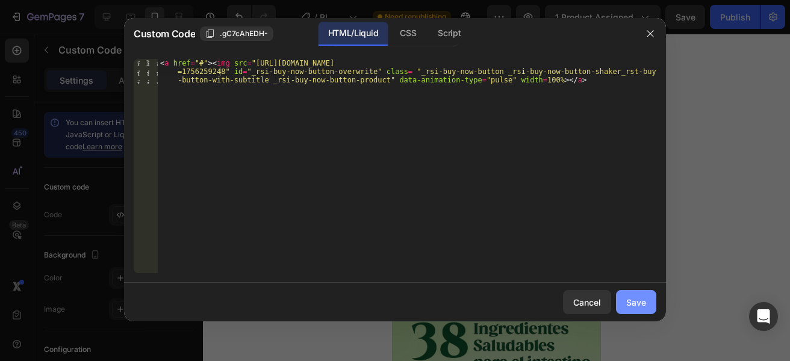
click at [647, 304] on button "Save" at bounding box center [636, 302] width 40 height 24
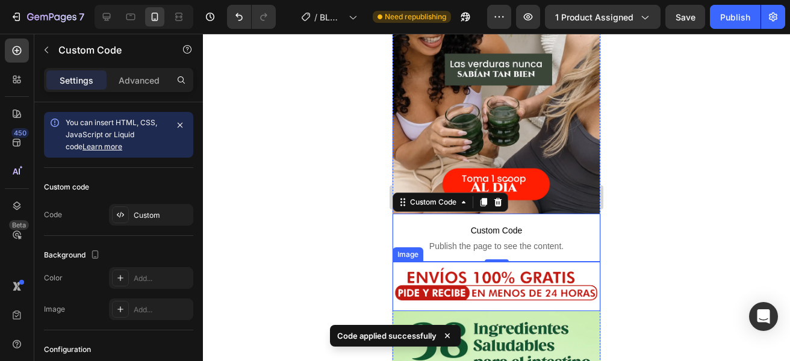
click at [438, 262] on img at bounding box center [497, 286] width 208 height 49
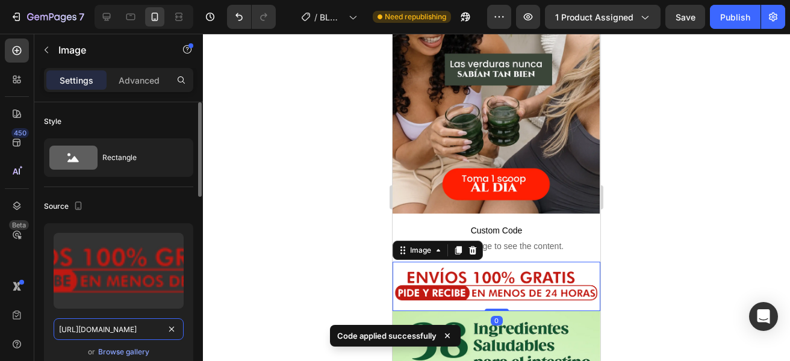
click at [122, 326] on input "[URL][DOMAIN_NAME]" at bounding box center [119, 330] width 130 height 22
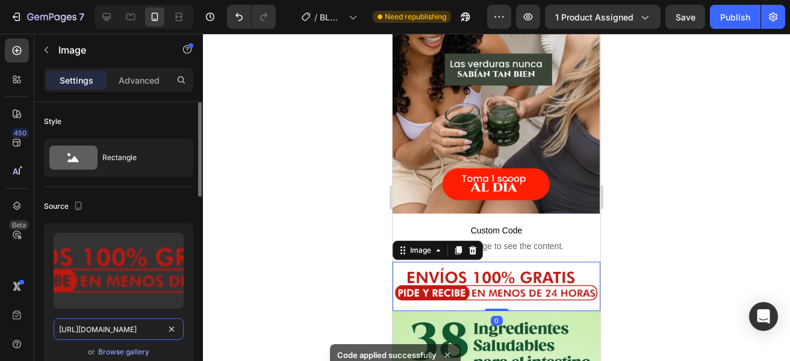
paste input "BLOOM_Mesa_de_trabajo_1-05.webp?v=1756259248"
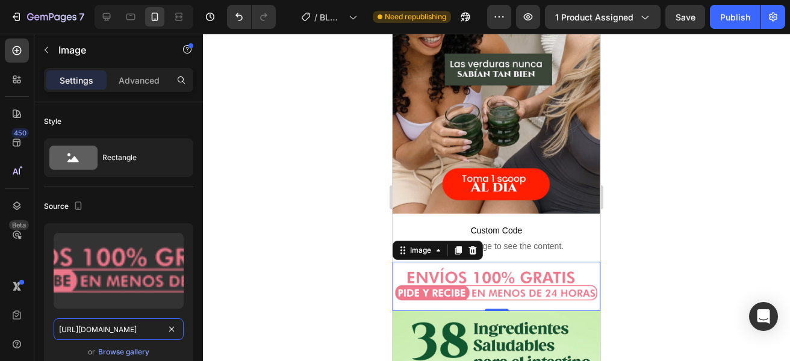
type input "[URL][DOMAIN_NAME]"
click at [232, 248] on div at bounding box center [496, 198] width 587 height 328
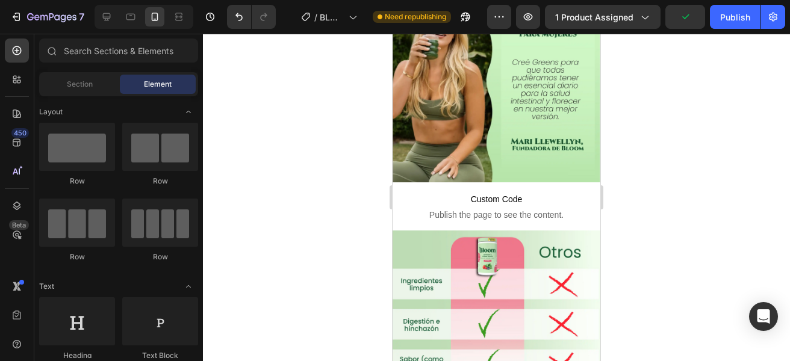
scroll to position [2601, 0]
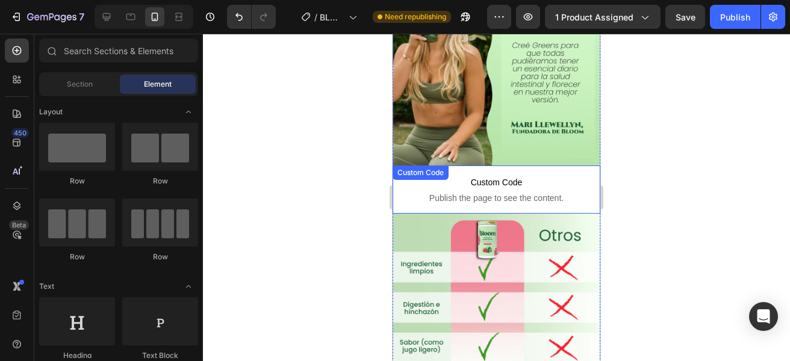
click at [473, 192] on span "Publish the page to see the content." at bounding box center [497, 198] width 208 height 12
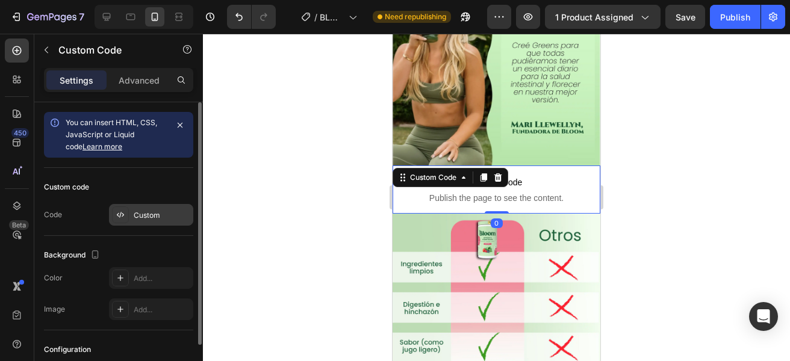
click at [148, 216] on div "Custom" at bounding box center [162, 215] width 57 height 11
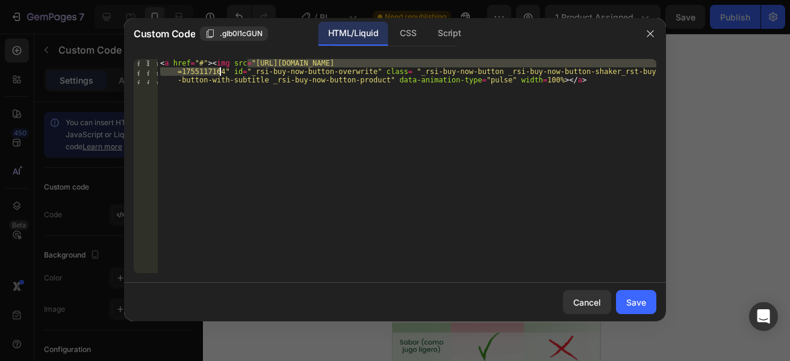
drag, startPoint x: 247, startPoint y: 62, endPoint x: 220, endPoint y: 70, distance: 27.8
click at [220, 70] on div "< a href = "#" > < img src = "[URL][DOMAIN_NAME] =1755117164" id = "_rsi-buy-no…" at bounding box center [407, 191] width 499 height 265
paste textarea "BLOOM_Mesa_de_trabajo_1-10_11zon.webp?v=1756259248"
type textarea "<a href="#"><img src="[URL][DOMAIN_NAME]" id="_rsi-buy-now-button-overwrite" cl…"
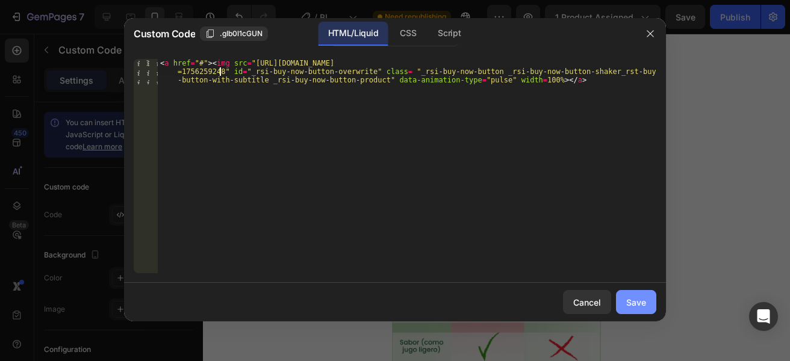
drag, startPoint x: 632, startPoint y: 307, endPoint x: 624, endPoint y: 304, distance: 8.6
click at [632, 308] on div "Save" at bounding box center [636, 302] width 20 height 13
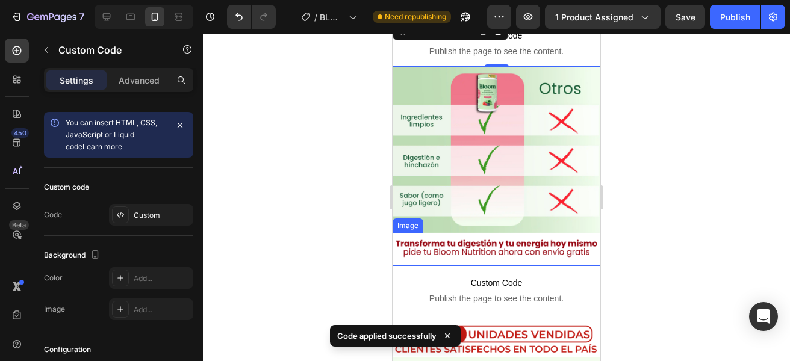
scroll to position [2787, 0]
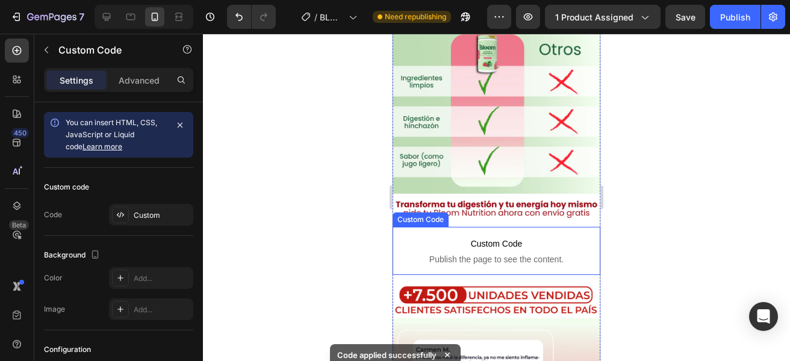
click at [478, 237] on span "Custom Code" at bounding box center [497, 244] width 208 height 14
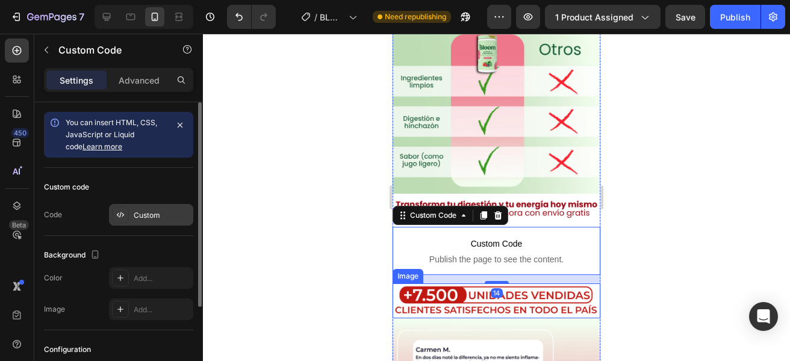
click at [154, 222] on div "Custom" at bounding box center [151, 215] width 84 height 22
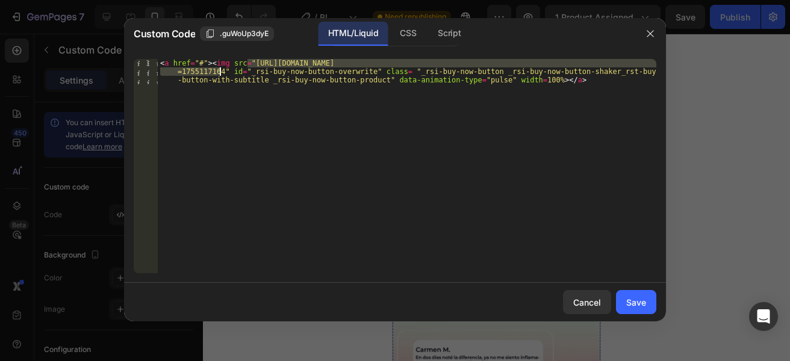
drag, startPoint x: 248, startPoint y: 61, endPoint x: 219, endPoint y: 72, distance: 30.3
click at [219, 72] on div "< a href = "#" > < img src = "[URL][DOMAIN_NAME] =1755117164" id = "_rsi-buy-no…" at bounding box center [407, 191] width 499 height 265
paste textarea "BLOOM_Mesa_de_trabajo_1-06_11zon.webp?v=1756259247"
type textarea "<a href="#"><img src="[URL][DOMAIN_NAME]" id="_rsi-buy-now-button-overwrite" cl…"
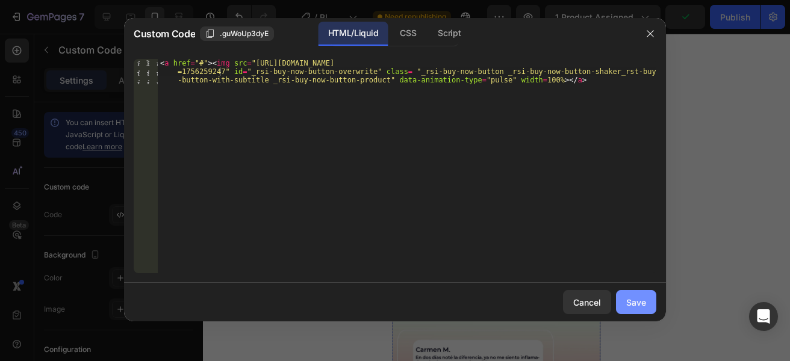
click at [640, 309] on button "Save" at bounding box center [636, 302] width 40 height 24
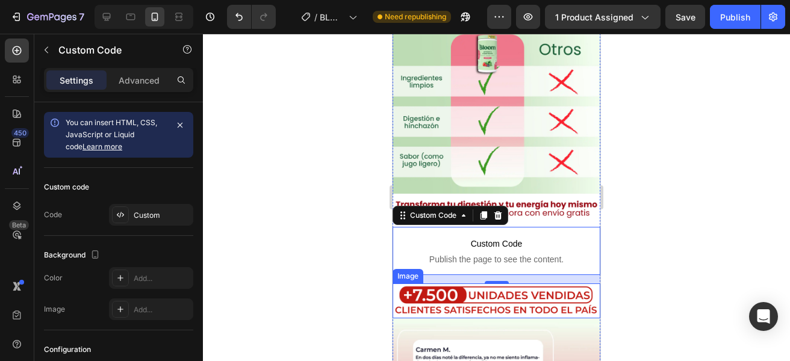
click at [470, 284] on img at bounding box center [497, 301] width 208 height 35
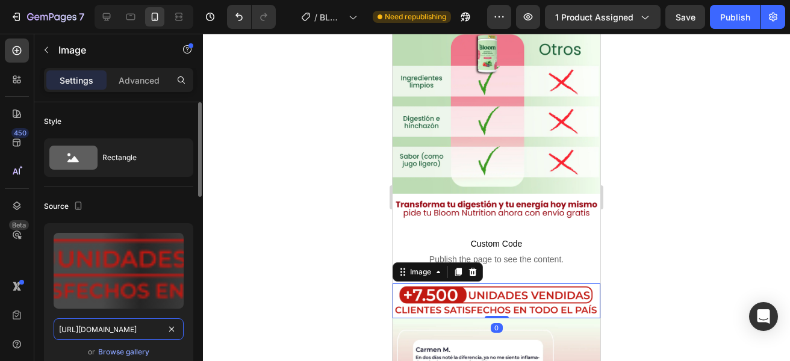
click at [99, 332] on input "[URL][DOMAIN_NAME]" at bounding box center [119, 330] width 130 height 22
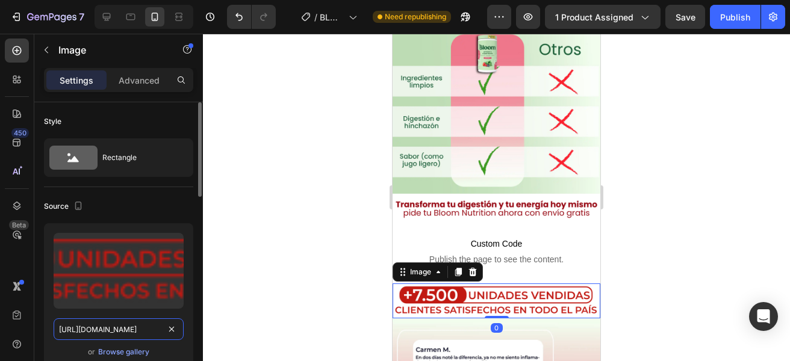
paste input "BLOOM_Mesa_de_trabajo_1-07.webp?v=1756259248"
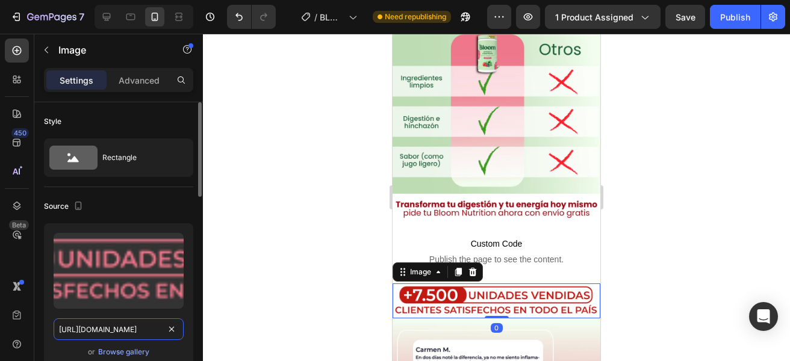
scroll to position [0, 267]
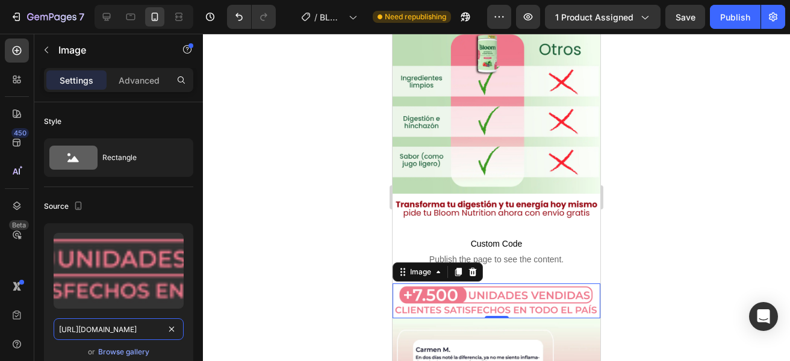
type input "[URL][DOMAIN_NAME]"
click at [277, 274] on div at bounding box center [496, 198] width 587 height 328
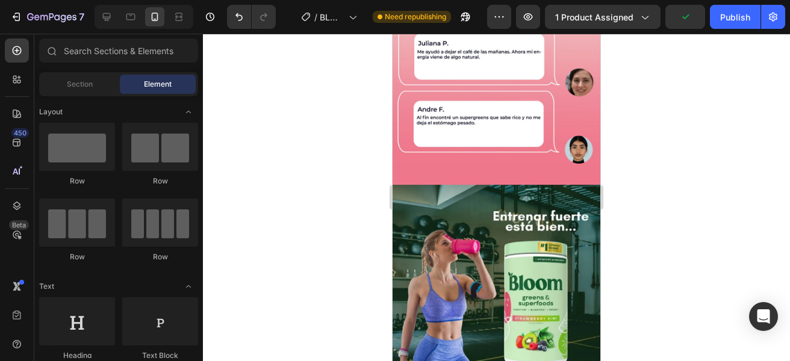
scroll to position [3324, 0]
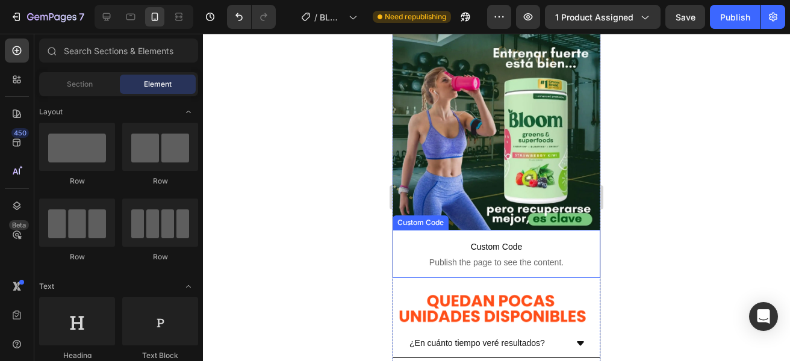
click at [467, 257] on span "Publish the page to see the content." at bounding box center [497, 263] width 208 height 12
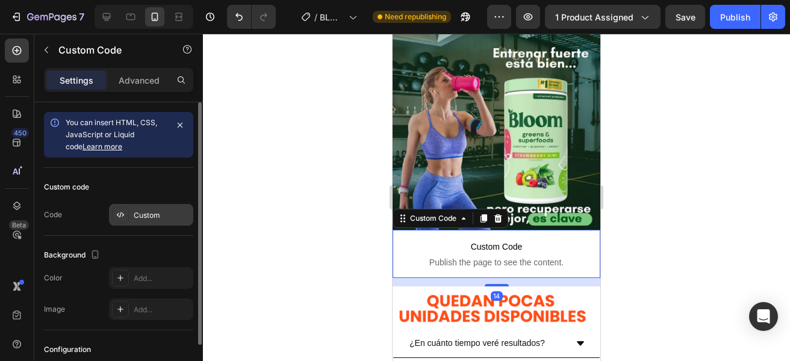
click at [149, 216] on div "Custom" at bounding box center [162, 215] width 57 height 11
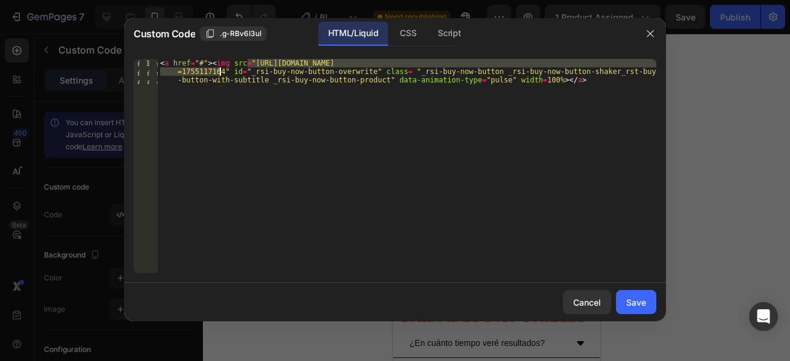
drag, startPoint x: 246, startPoint y: 61, endPoint x: 220, endPoint y: 69, distance: 27.5
click at [220, 69] on div "< a href = "#" > < img src = "[URL][DOMAIN_NAME] =1755117164" id = "_rsi-buy-no…" at bounding box center [407, 191] width 499 height 265
paste textarea "BLOOM_Mesa_de_trabajo_1-03_11zon.webp?v=1756259248"
type textarea "<a href="#"><img src="[URL][DOMAIN_NAME]" id="_rsi-buy-now-button-overwrite" cl…"
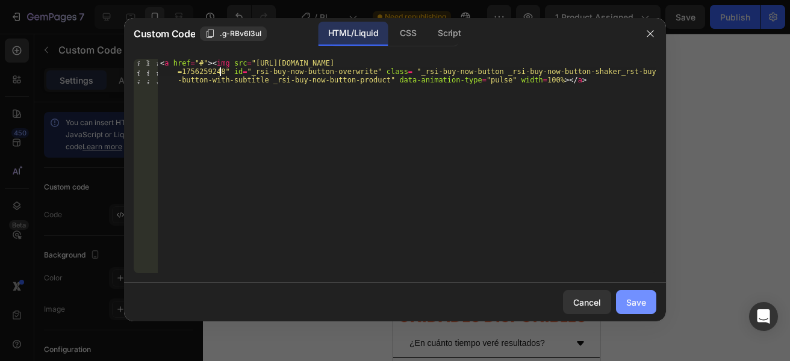
click at [631, 293] on button "Save" at bounding box center [636, 302] width 40 height 24
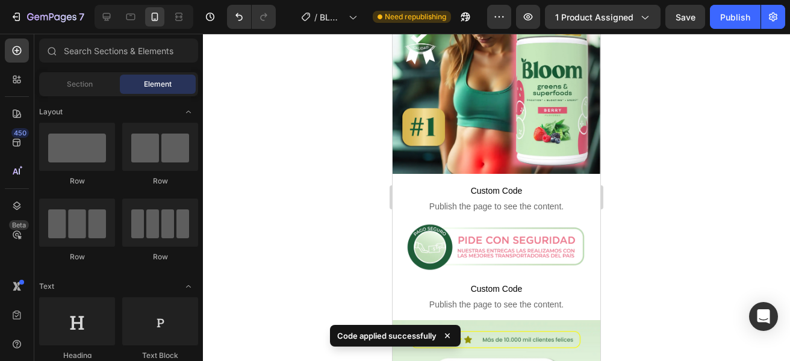
scroll to position [89, 0]
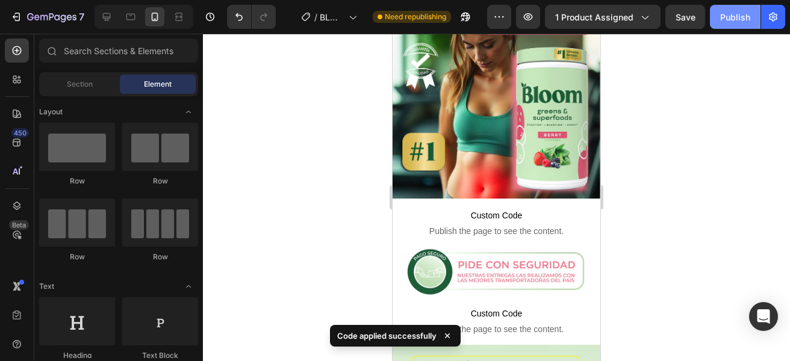
click at [732, 18] on div "Publish" at bounding box center [735, 17] width 30 height 13
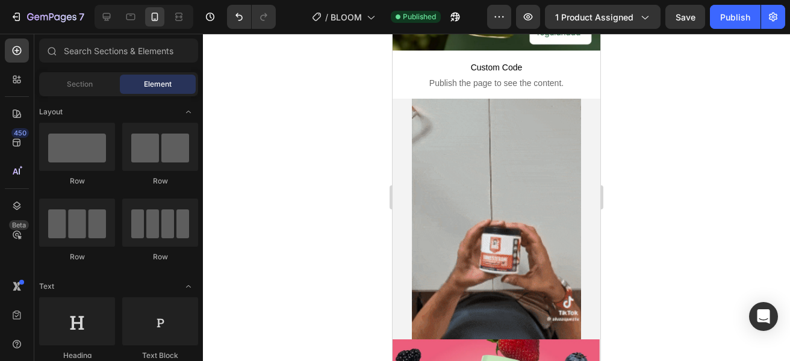
scroll to position [1165, 0]
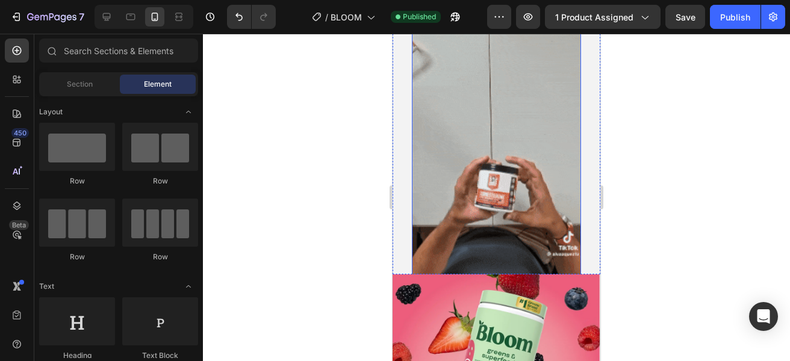
drag, startPoint x: 715, startPoint y: 226, endPoint x: 519, endPoint y: 138, distance: 215.1
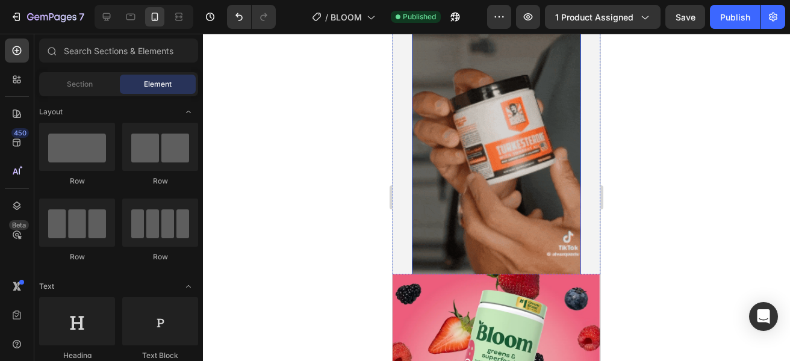
click at [519, 138] on img at bounding box center [496, 154] width 169 height 299
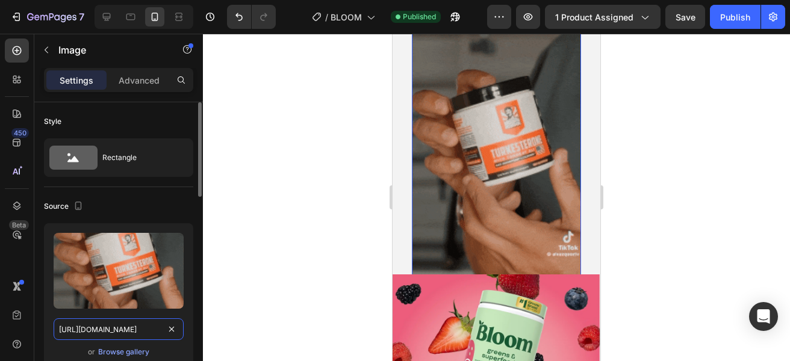
click at [132, 325] on input "[URL][DOMAIN_NAME]" at bounding box center [119, 330] width 130 height 22
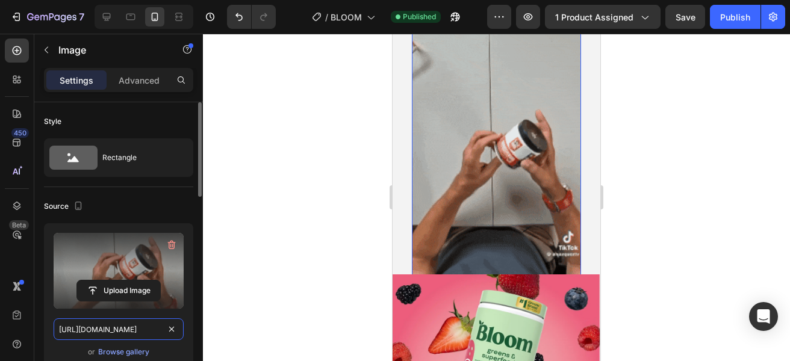
paste input "[DOMAIN_NAME][URL]"
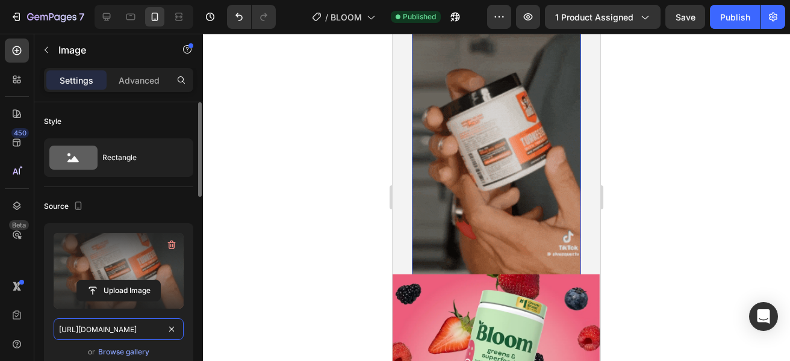
scroll to position [0, 619]
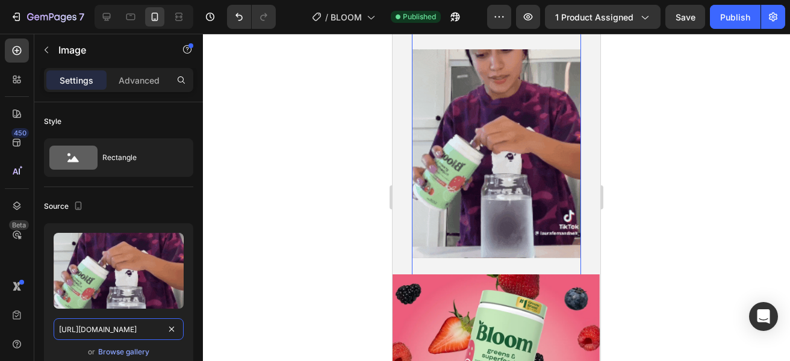
type input "[URL][DOMAIN_NAME]"
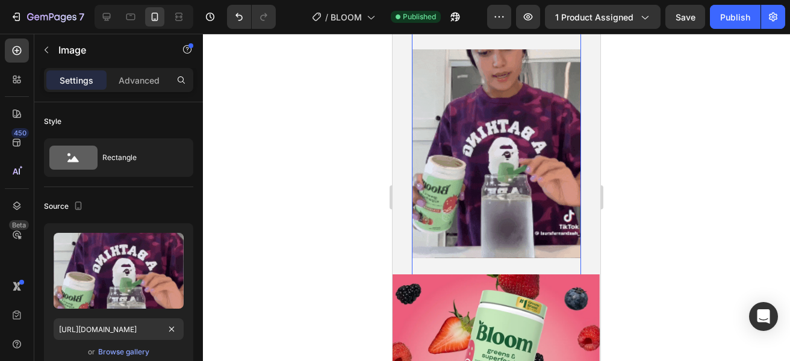
click at [254, 157] on div at bounding box center [496, 198] width 587 height 328
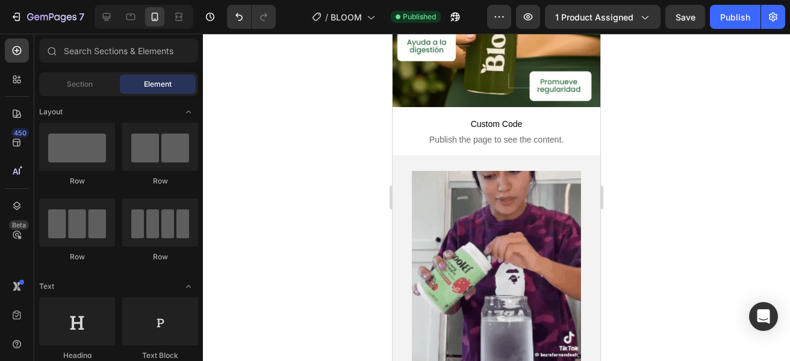
scroll to position [1027, 0]
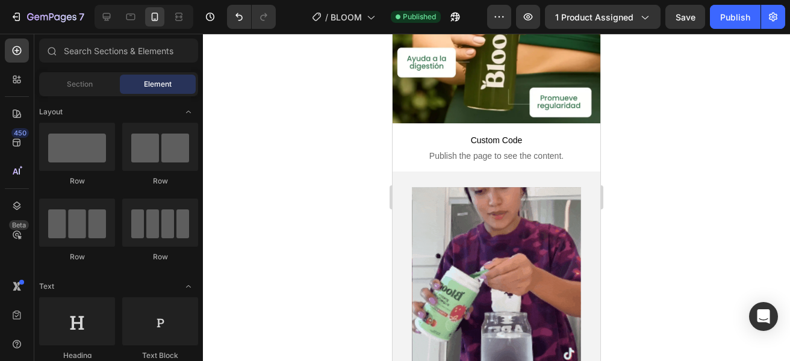
drag, startPoint x: 596, startPoint y: 146, endPoint x: 996, endPoint y: 159, distance: 399.5
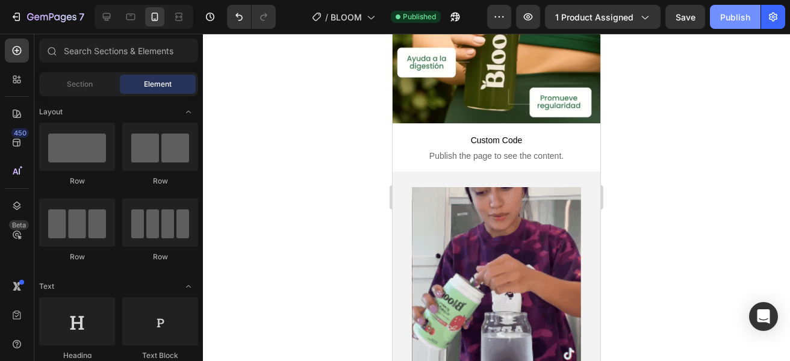
click at [743, 22] on div "Publish" at bounding box center [735, 17] width 30 height 13
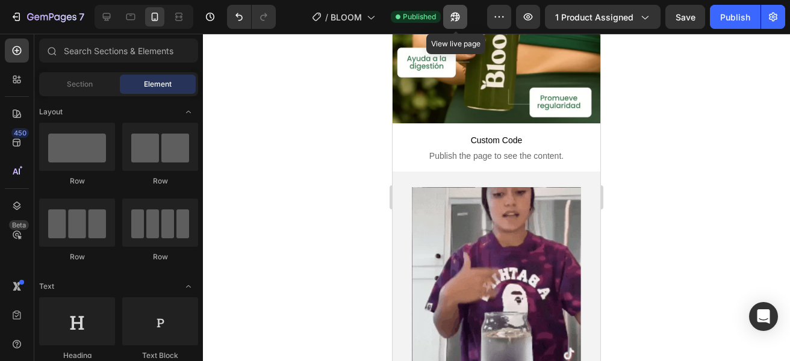
click at [460, 20] on icon "button" at bounding box center [455, 17] width 12 height 12
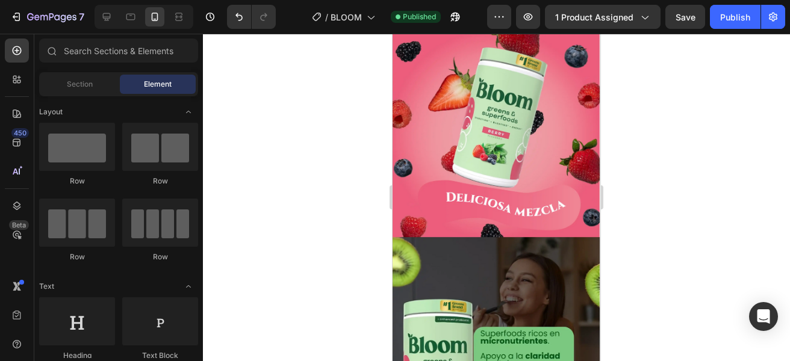
scroll to position [1448, 0]
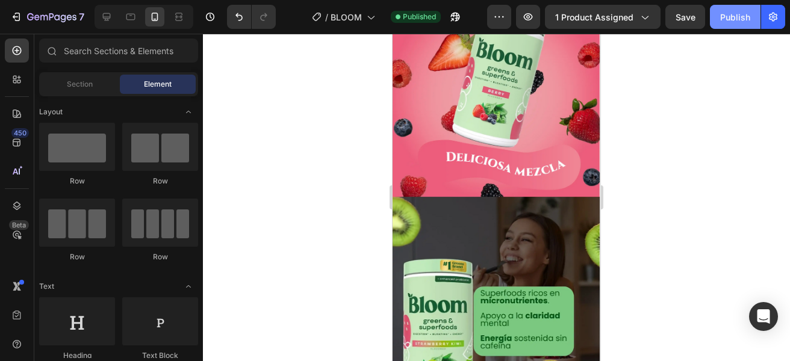
click at [729, 23] on button "Publish" at bounding box center [735, 17] width 51 height 24
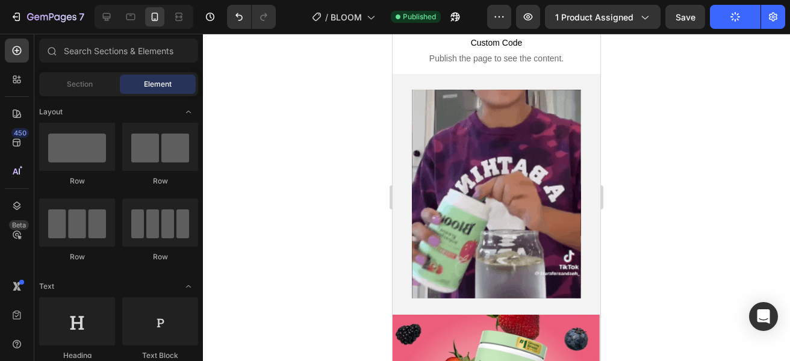
scroll to position [962, 0]
